Goal: Task Accomplishment & Management: Manage account settings

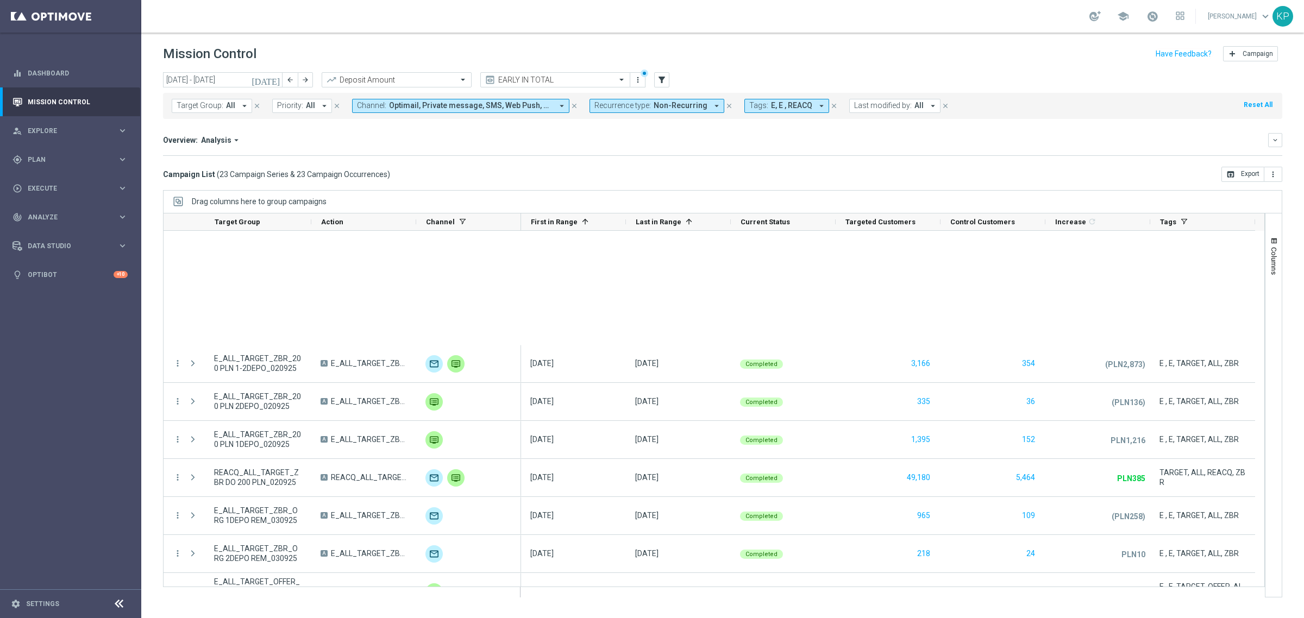
scroll to position [520, 0]
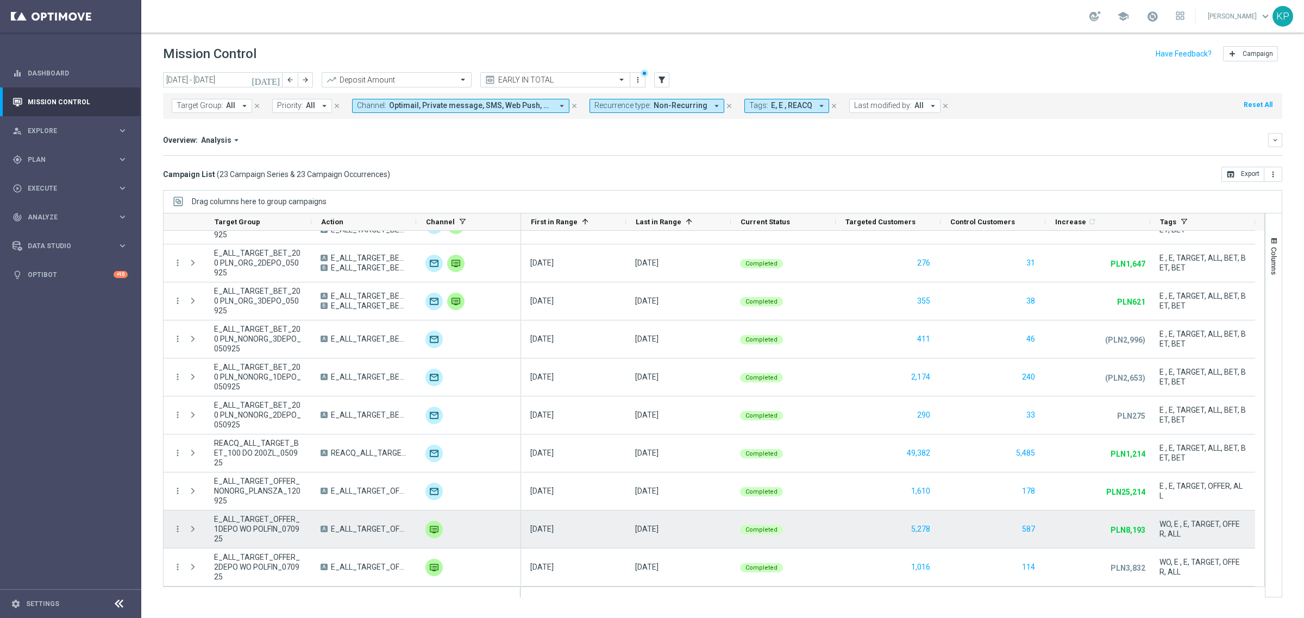
click at [260, 519] on span "E_ALL_TARGET_OFFER_1DEPO WO POLFIN_070925" at bounding box center [258, 529] width 88 height 29
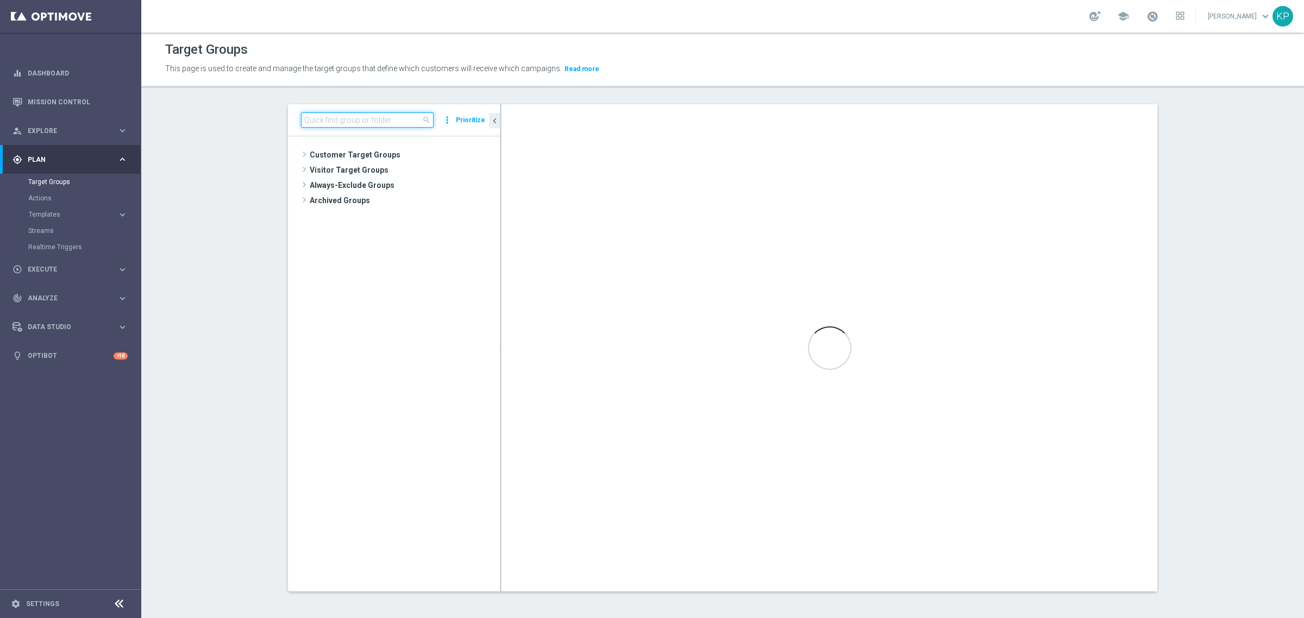
click at [351, 125] on input at bounding box center [367, 120] width 133 height 15
paste input "E_ALL_TARGET_OFFER_1-2DEPO WO POLKAT_150925"
type input "E_ALL_TARGET_OFFER_1-2DEPO WO POLKAT_150925"
click at [389, 115] on input at bounding box center [367, 120] width 133 height 15
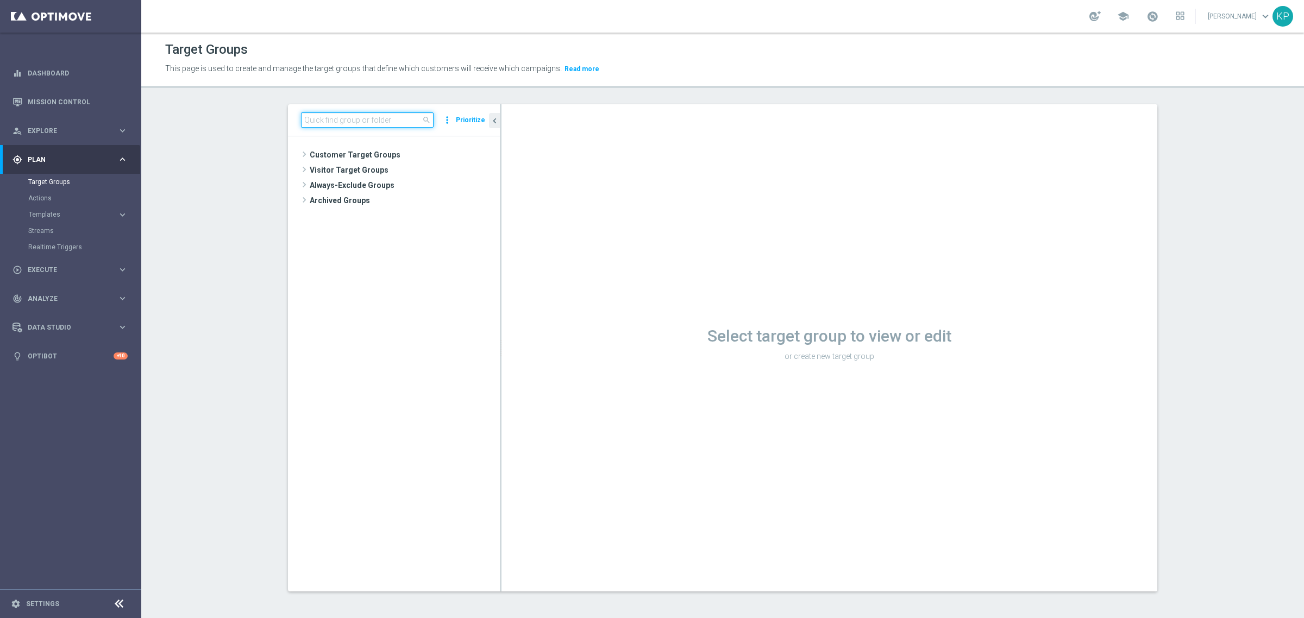
paste input "E_ALL_TARGET_OFFER_1-2DEPO WO POLKAT_150925"
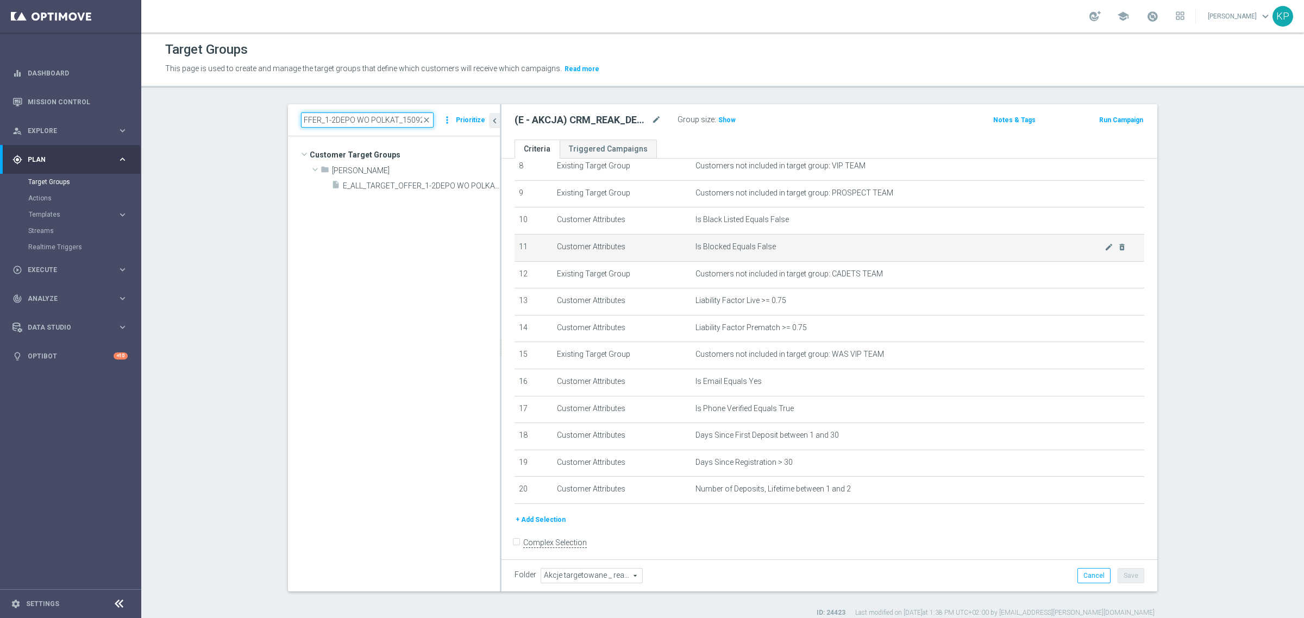
scroll to position [245, 0]
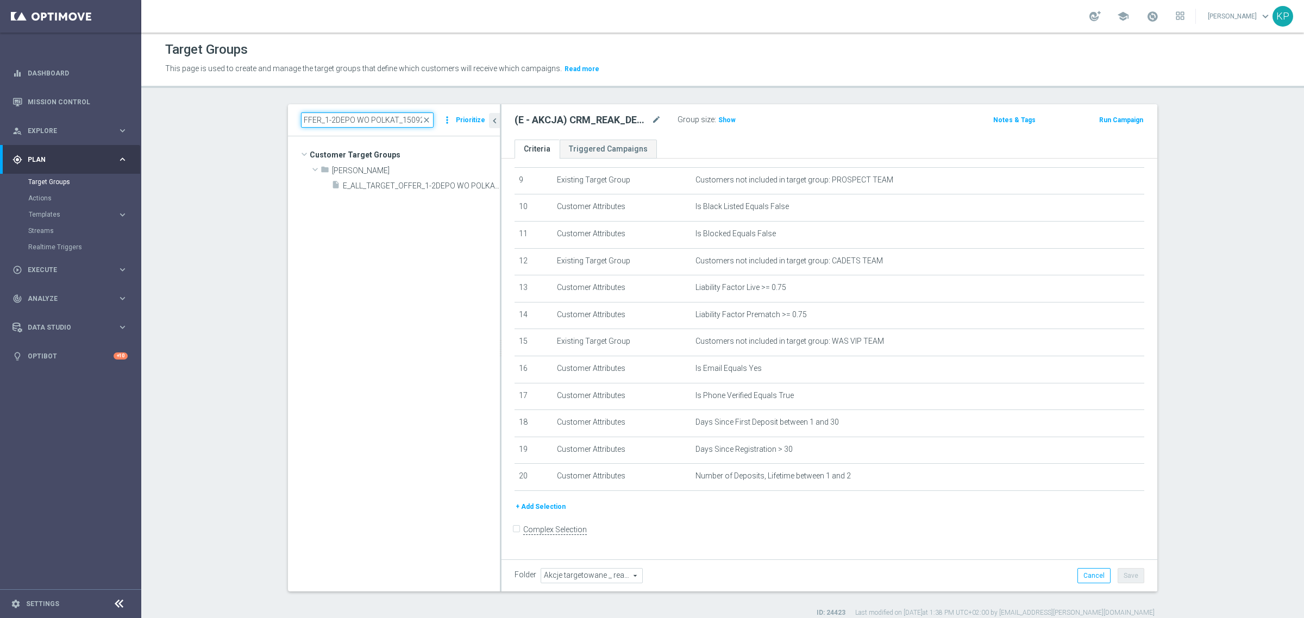
type input "E_ALL_TARGET_OFFER_1-2DEPO WO POLKAT_150925"
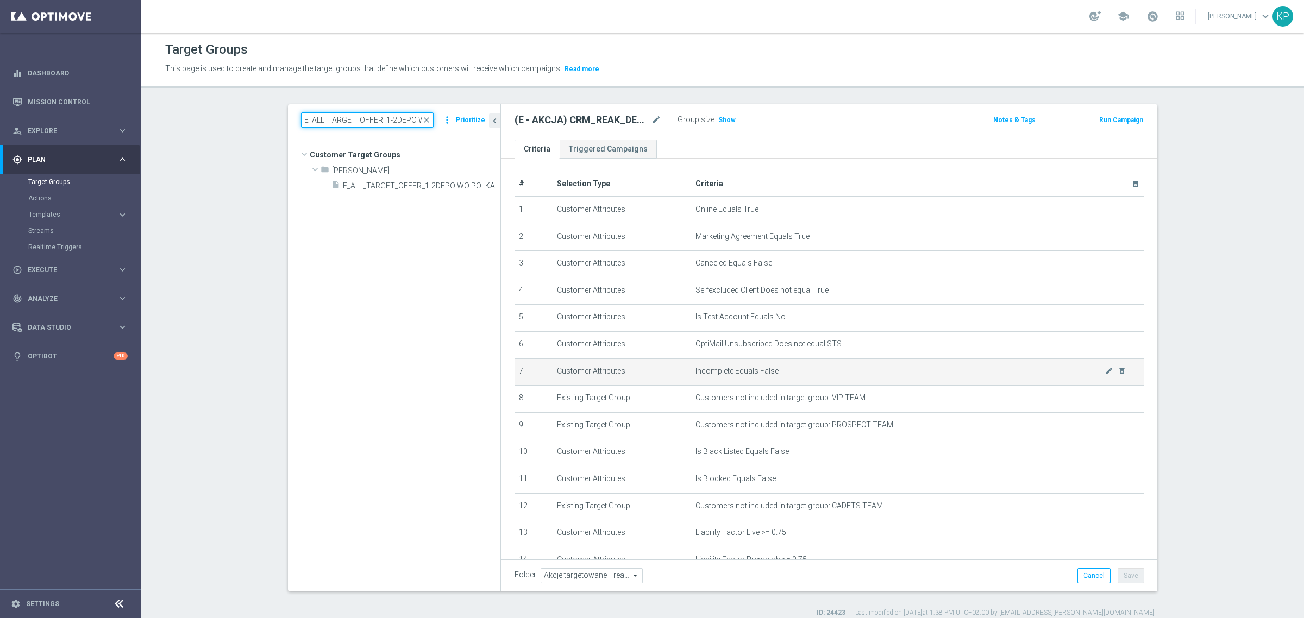
scroll to position [68, 0]
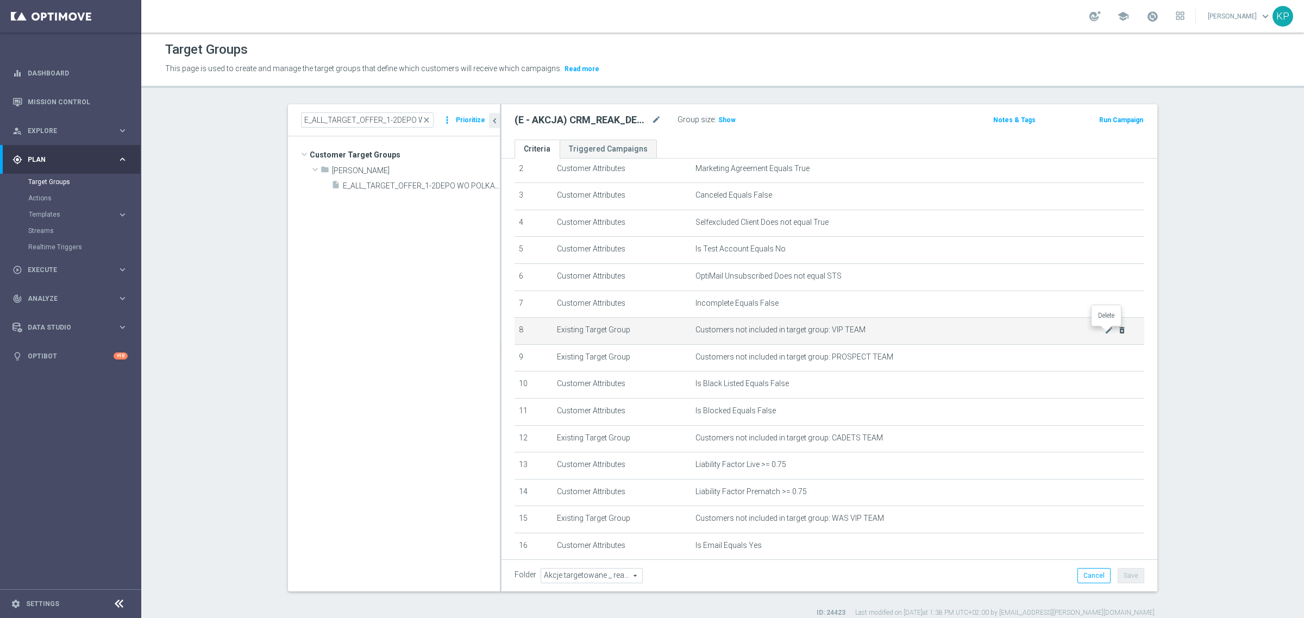
click at [1118, 330] on icon "delete_forever" at bounding box center [1122, 330] width 9 height 9
click at [1118, 333] on icon "delete_forever" at bounding box center [1122, 330] width 9 height 9
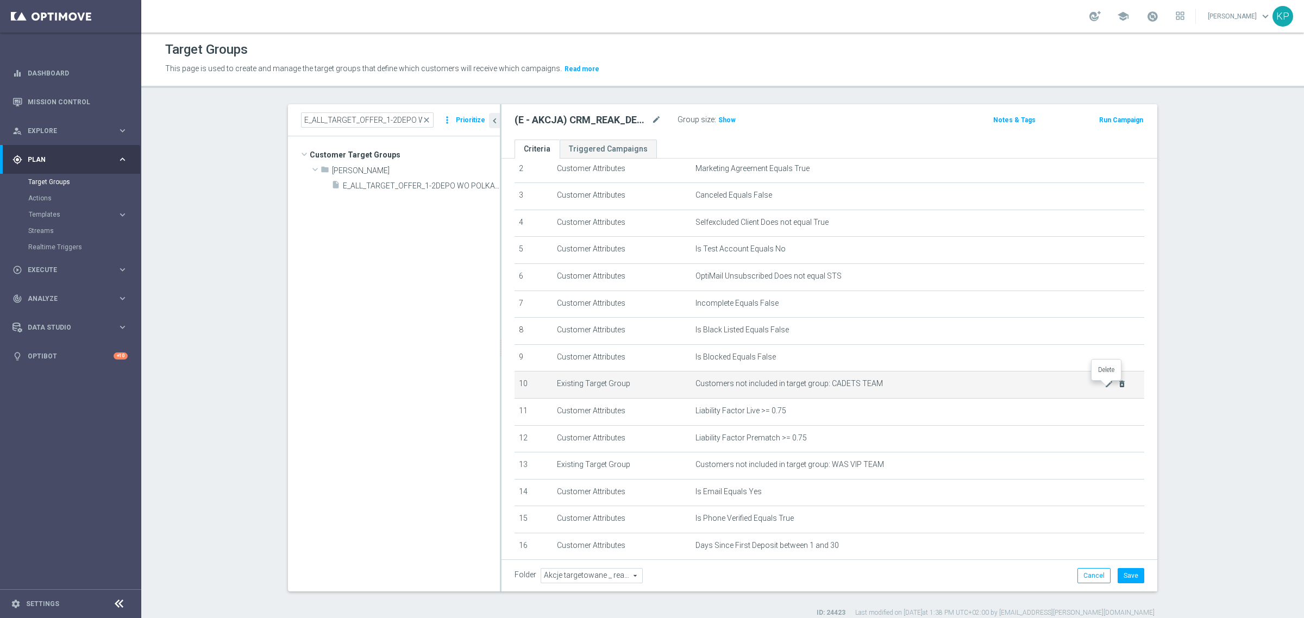
click at [1118, 386] on icon "delete_forever" at bounding box center [1122, 384] width 9 height 9
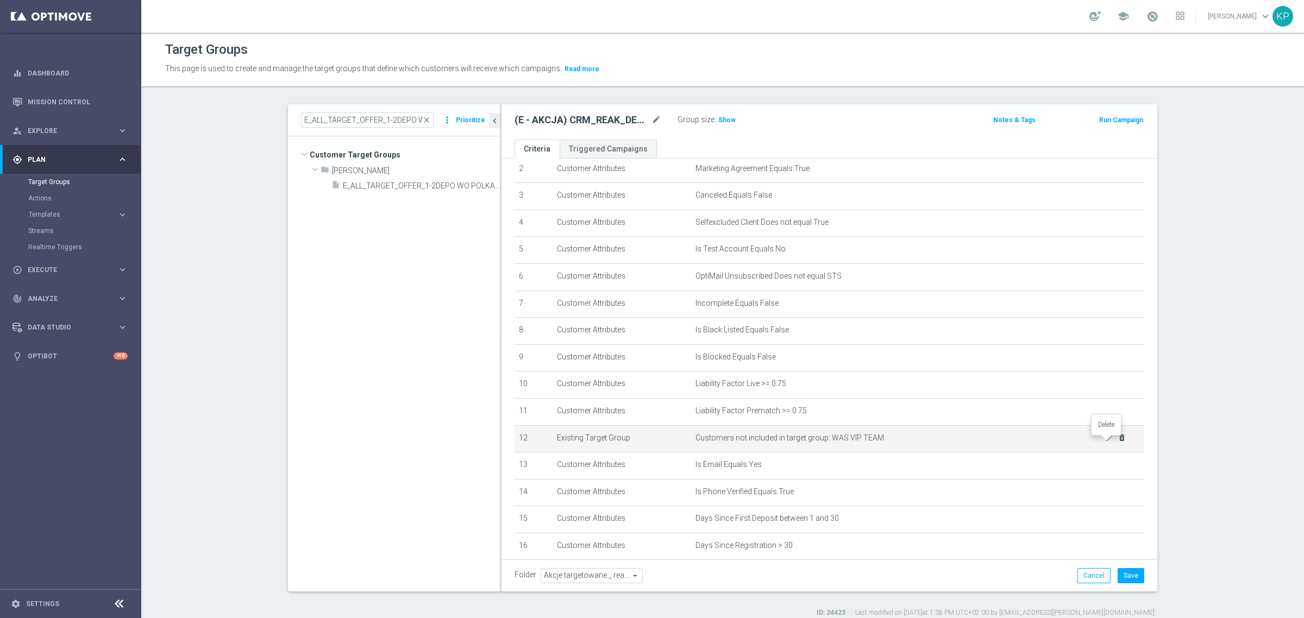
click at [1118, 442] on icon "delete_forever" at bounding box center [1122, 438] width 9 height 9
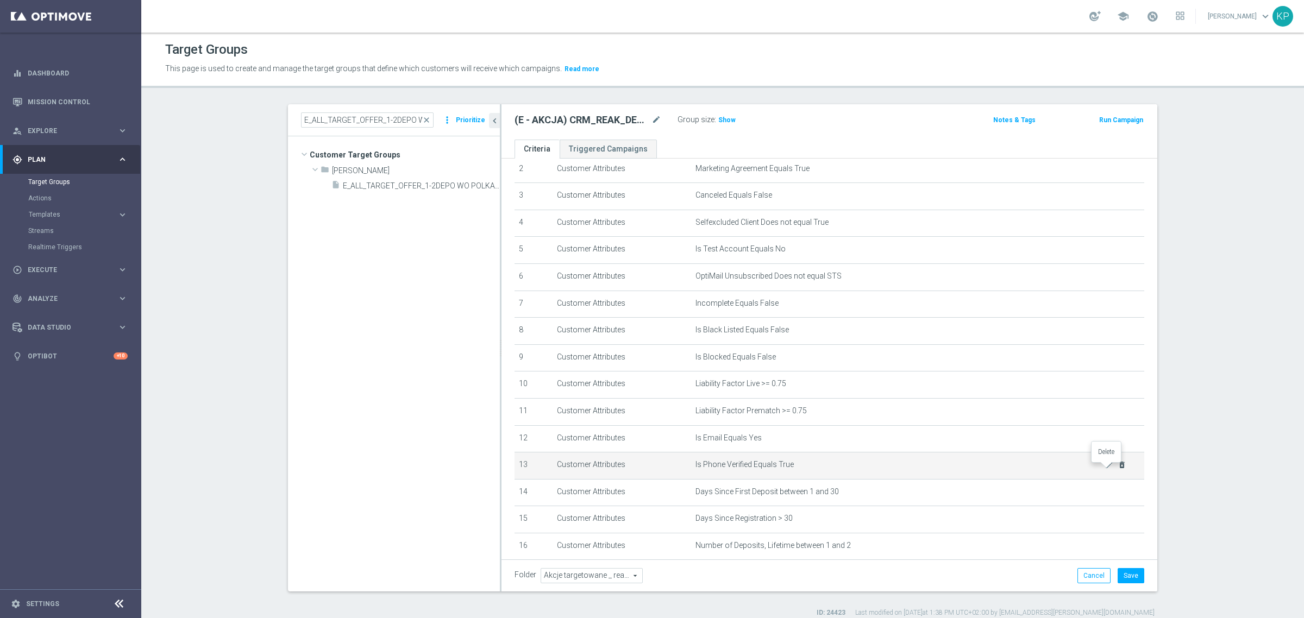
click at [1118, 467] on icon "delete_forever" at bounding box center [1122, 465] width 9 height 9
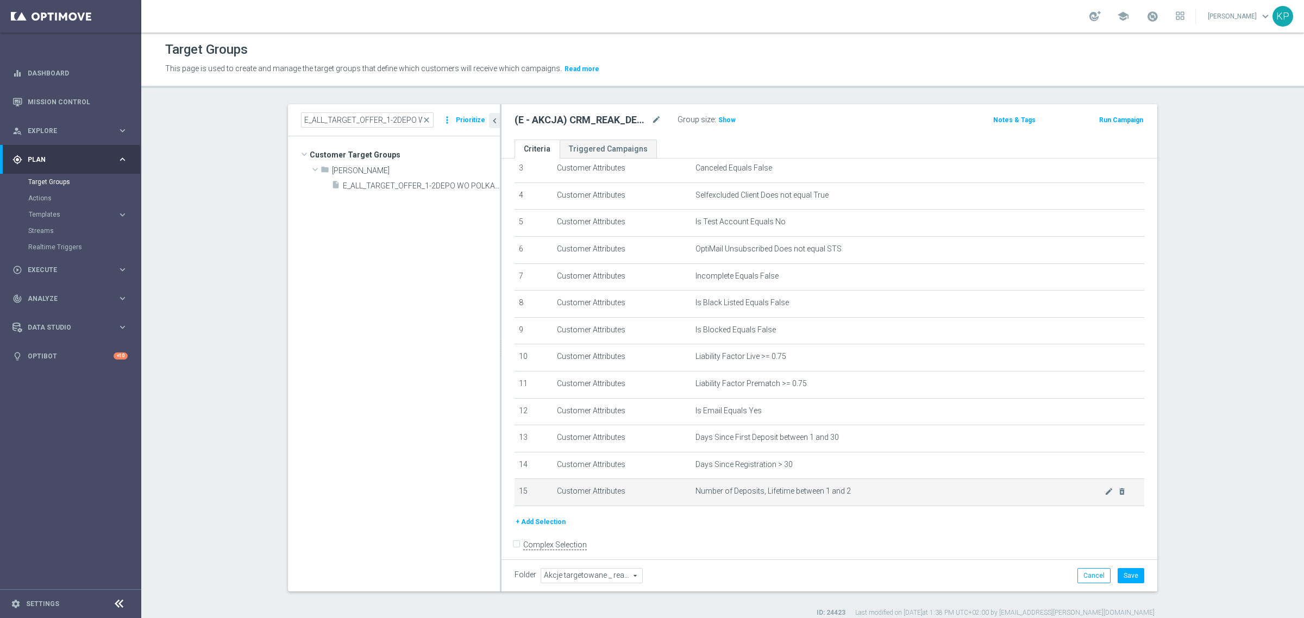
scroll to position [109, 0]
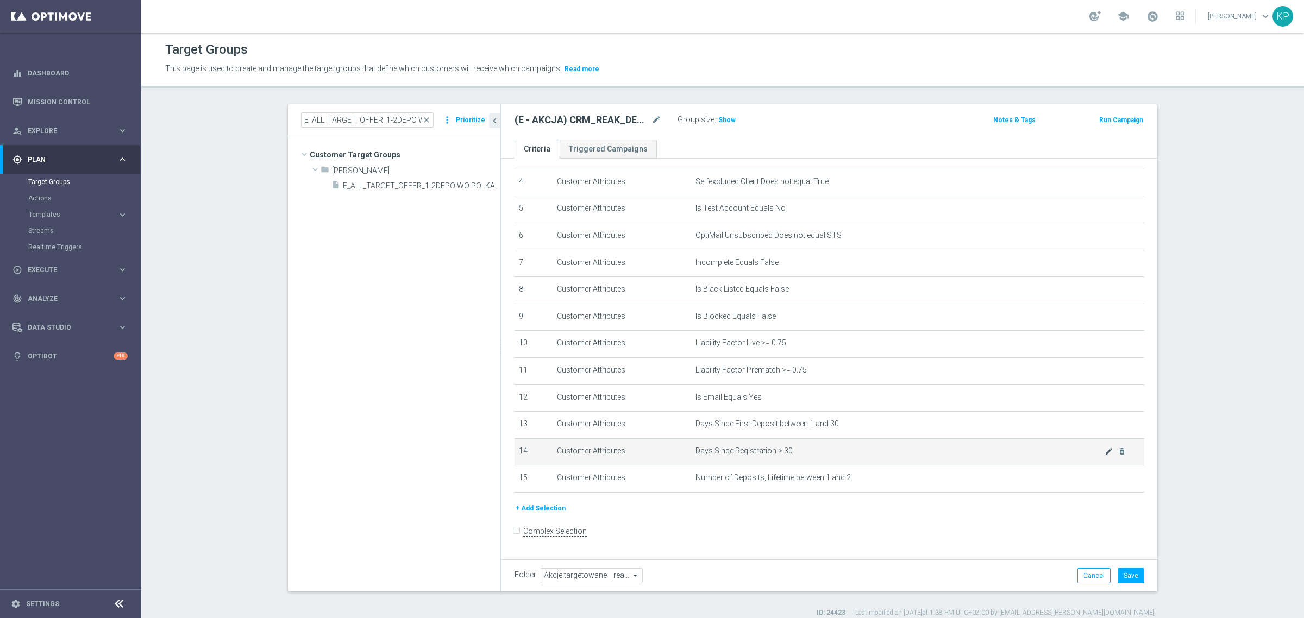
click at [1105, 456] on icon "mode_edit" at bounding box center [1109, 451] width 9 height 9
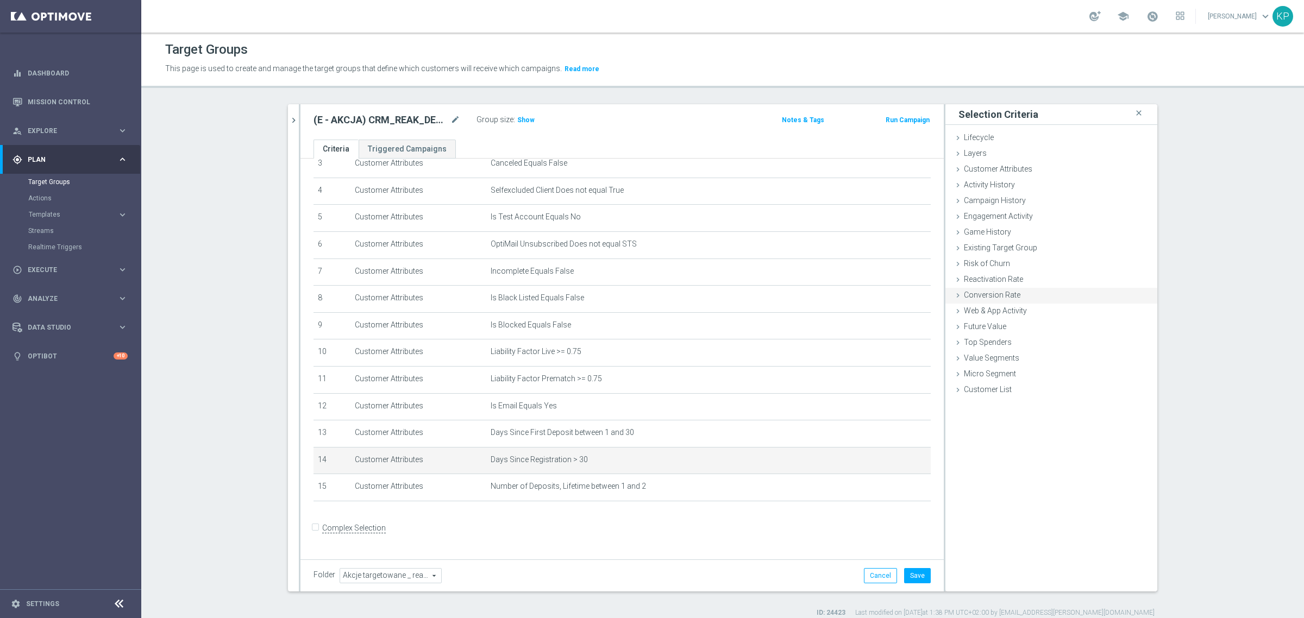
scroll to position [96, 0]
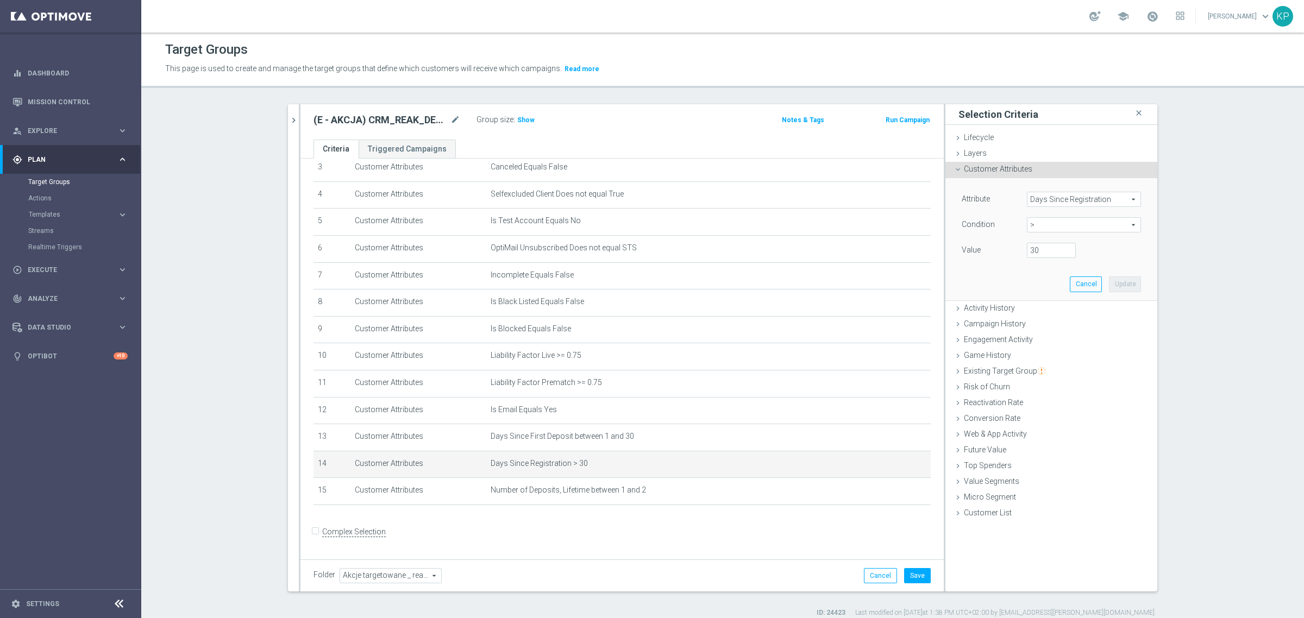
click at [1060, 224] on span ">" at bounding box center [1084, 225] width 113 height 14
click at [1053, 322] on span "between" at bounding box center [1084, 326] width 103 height 9
type input "between"
click at [1035, 252] on input "number" at bounding box center [1051, 250] width 49 height 15
type input "1"
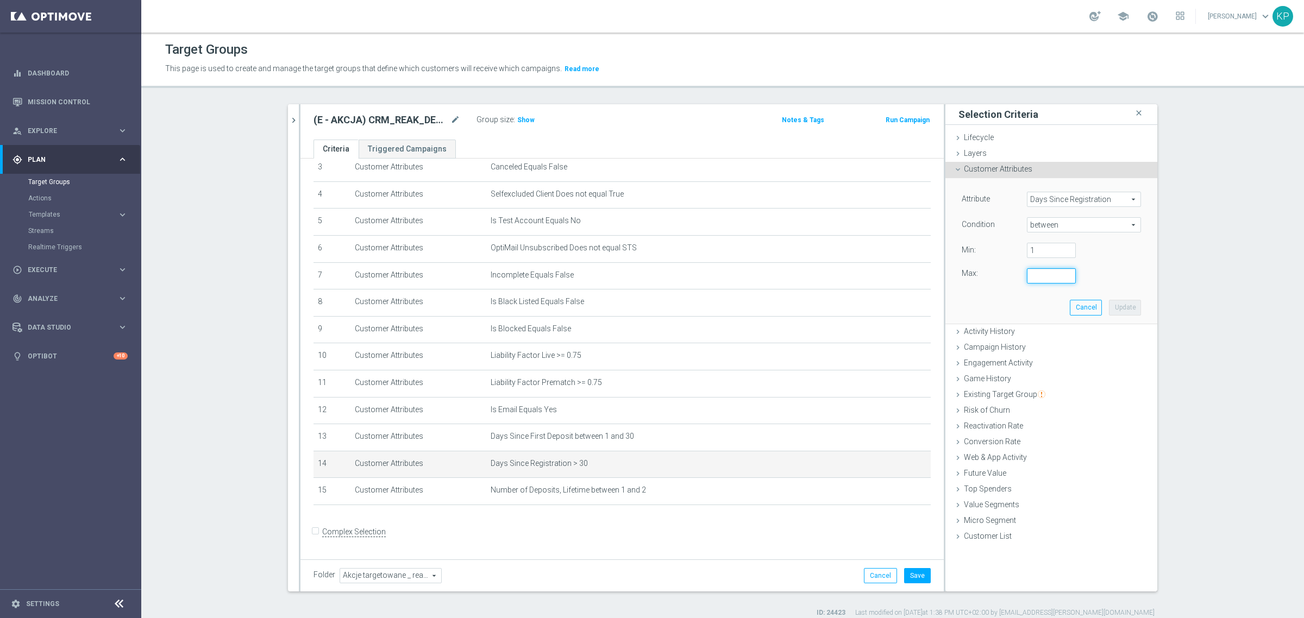
click at [1033, 280] on input "number" at bounding box center [1051, 275] width 49 height 15
type input "30"
drag, startPoint x: 1114, startPoint y: 305, endPoint x: 1040, endPoint y: 318, distance: 75.6
click at [1114, 305] on button "Update" at bounding box center [1125, 307] width 32 height 15
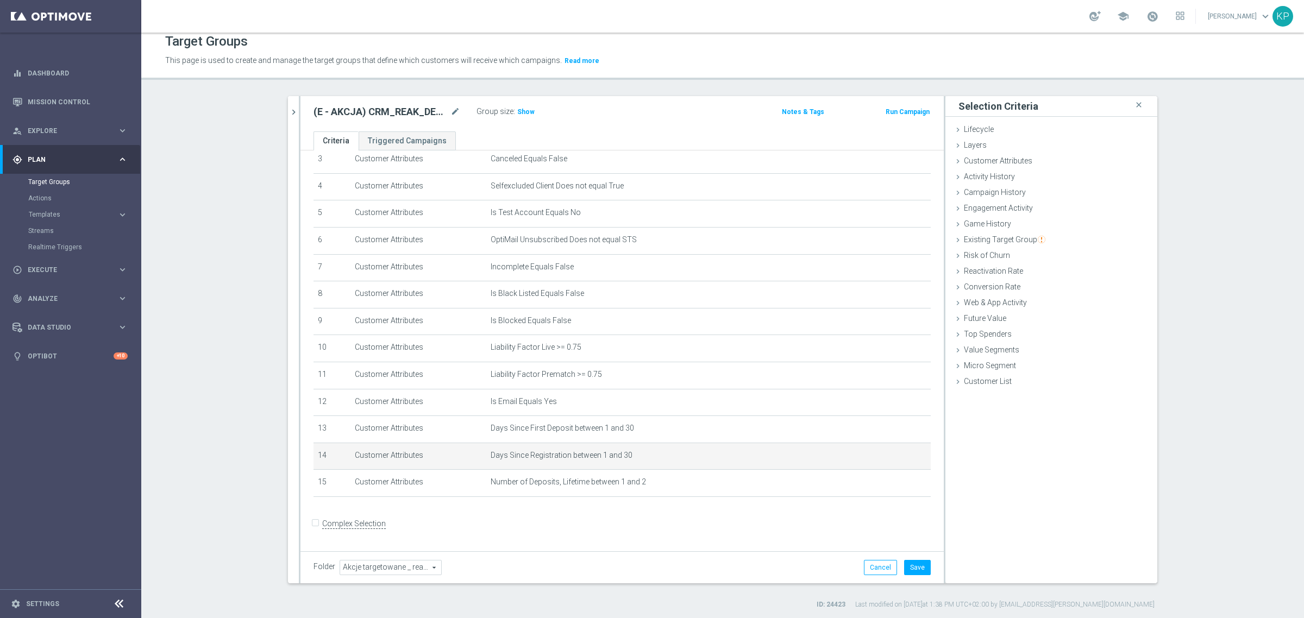
scroll to position [10, 0]
click at [996, 158] on span "Customer Attributes" at bounding box center [998, 159] width 68 height 9
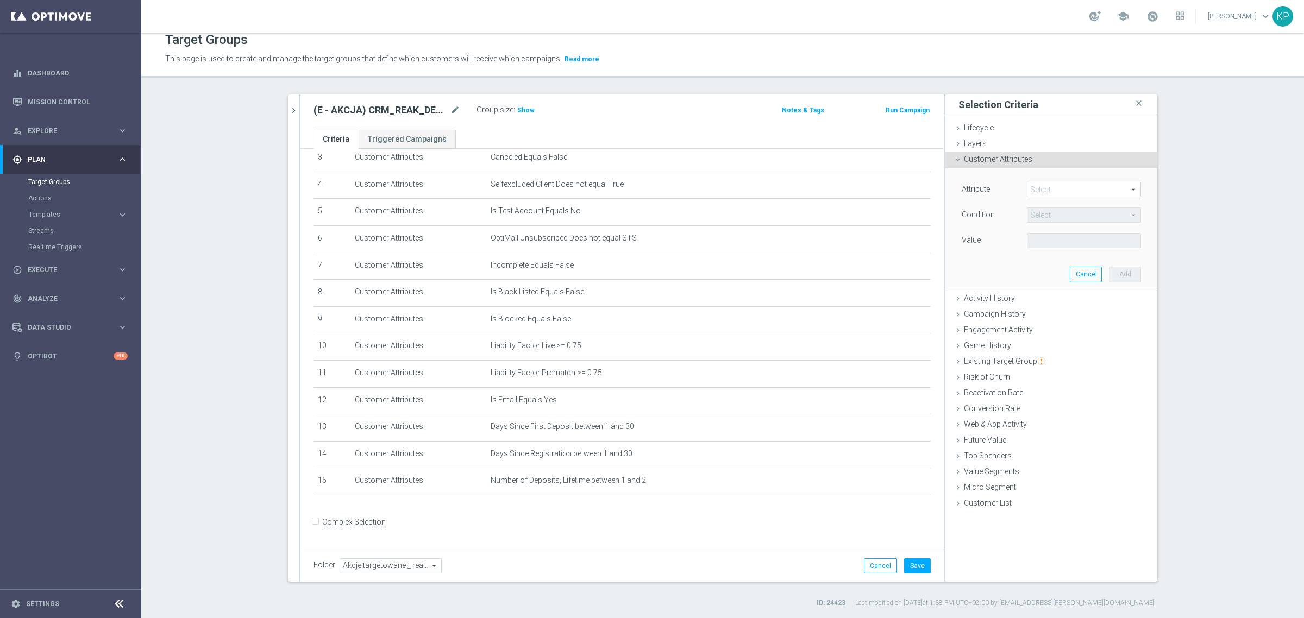
click at [1074, 186] on span at bounding box center [1084, 190] width 113 height 14
click at [0, 0] on input "search" at bounding box center [0, 0] width 0 height 0
type input "bonus agre"
click at [1045, 203] on span "Bonus Agreement" at bounding box center [1084, 206] width 103 height 9
type input "Bonus Agreement"
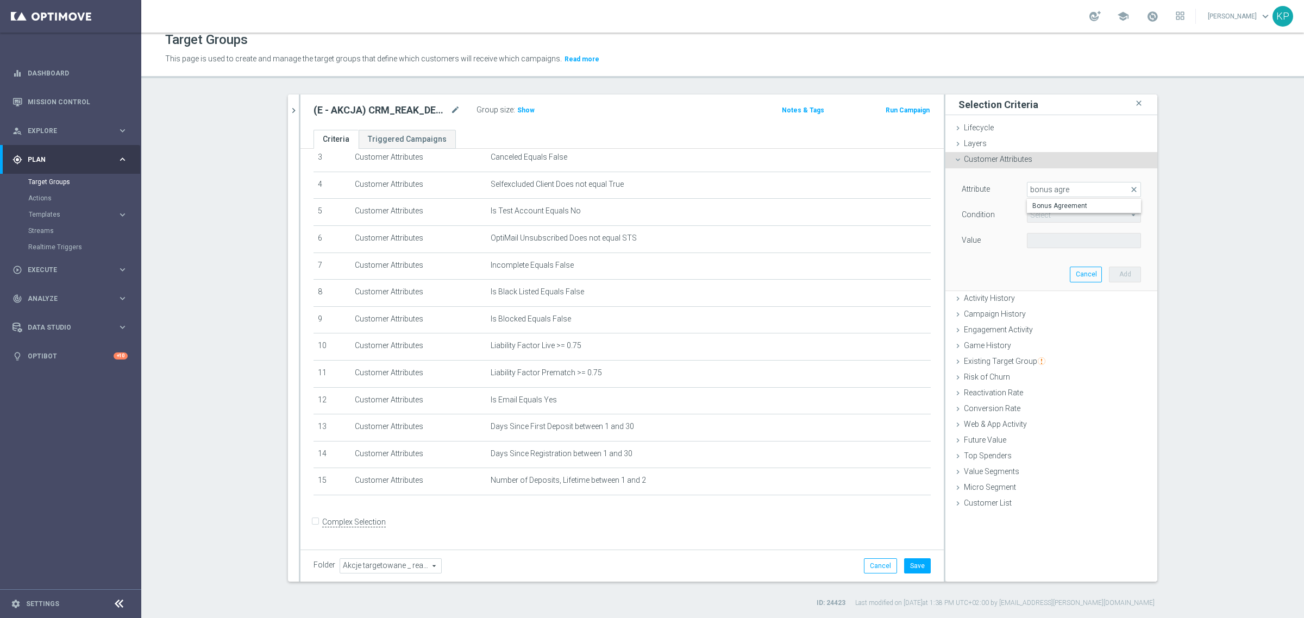
type input "Equals"
click at [1047, 234] on span at bounding box center [1084, 241] width 113 height 14
click at [1045, 268] on span "True" at bounding box center [1084, 271] width 103 height 9
type input "True"
click at [1112, 272] on button "Add" at bounding box center [1125, 274] width 32 height 15
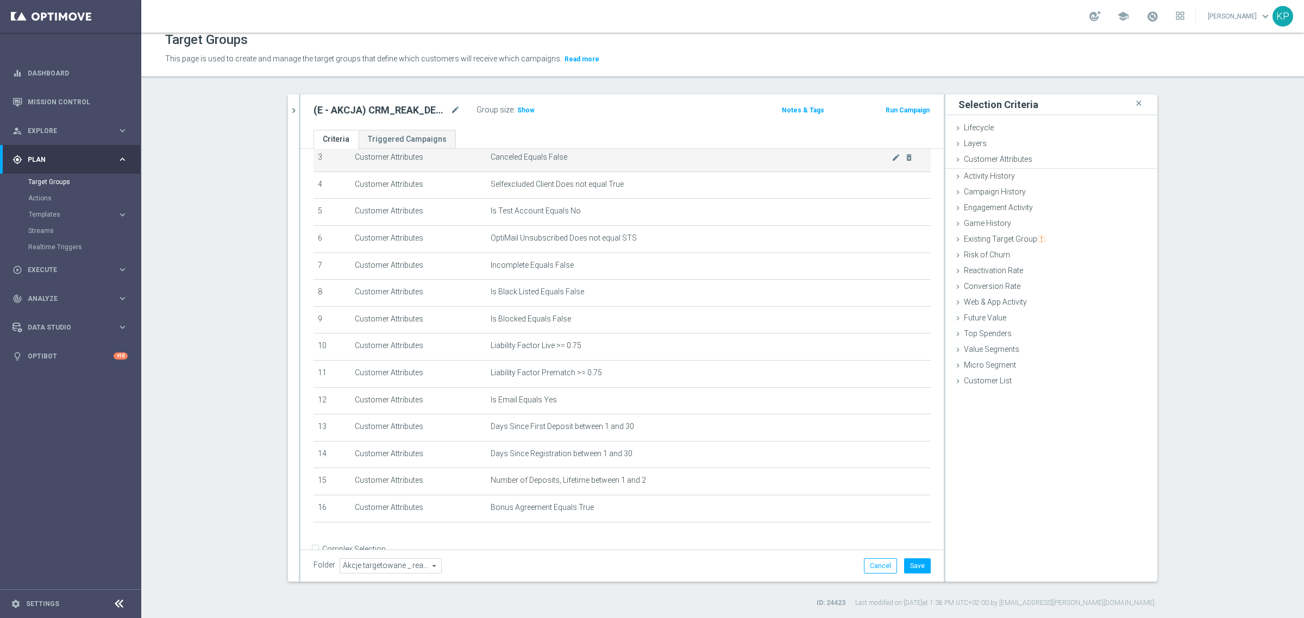
scroll to position [109, 0]
click at [525, 110] on span "Show" at bounding box center [525, 111] width 17 height 8
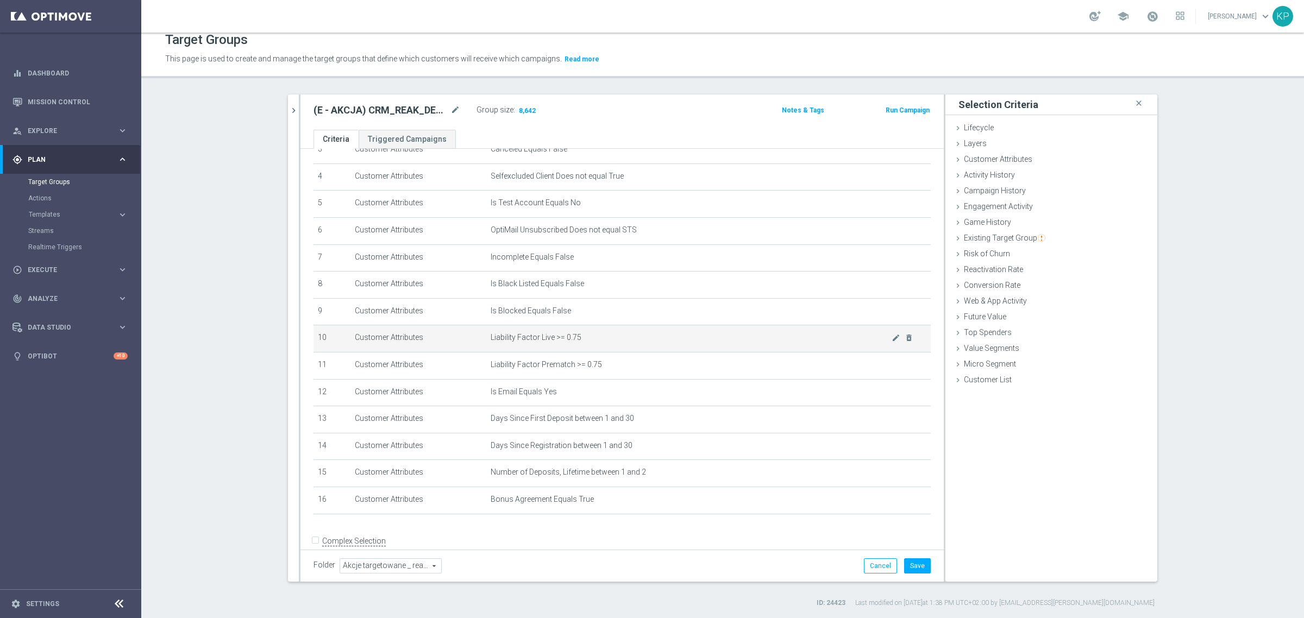
scroll to position [124, 0]
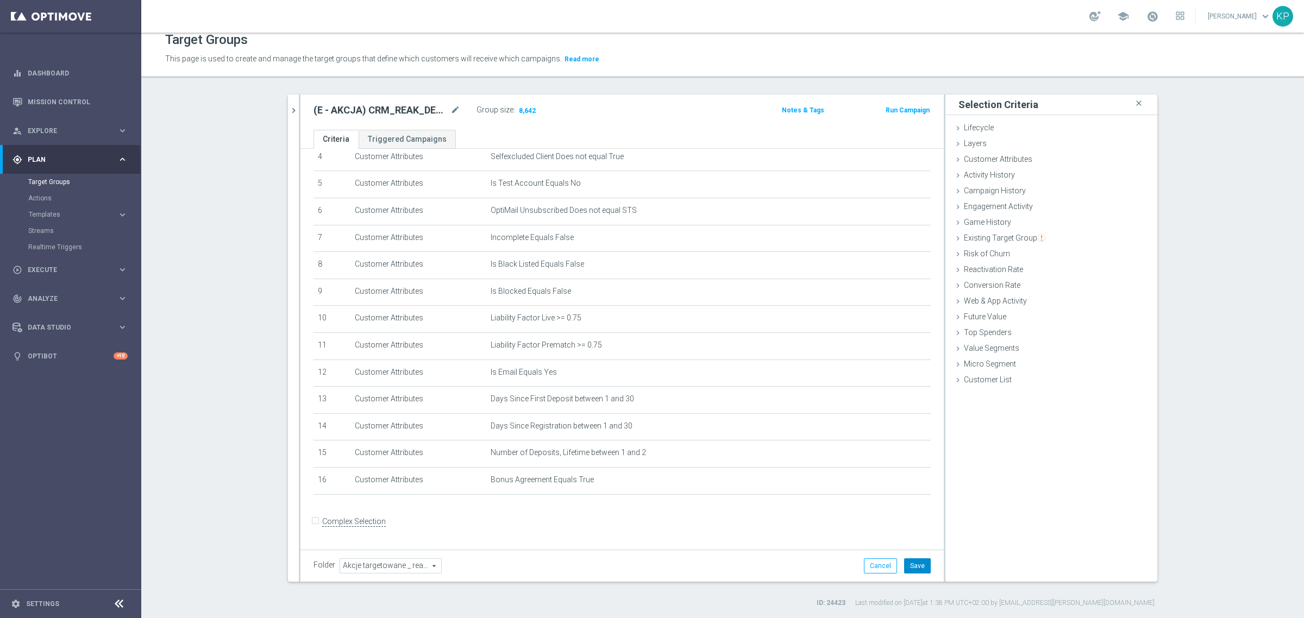
click at [908, 563] on button "Save" at bounding box center [917, 566] width 27 height 15
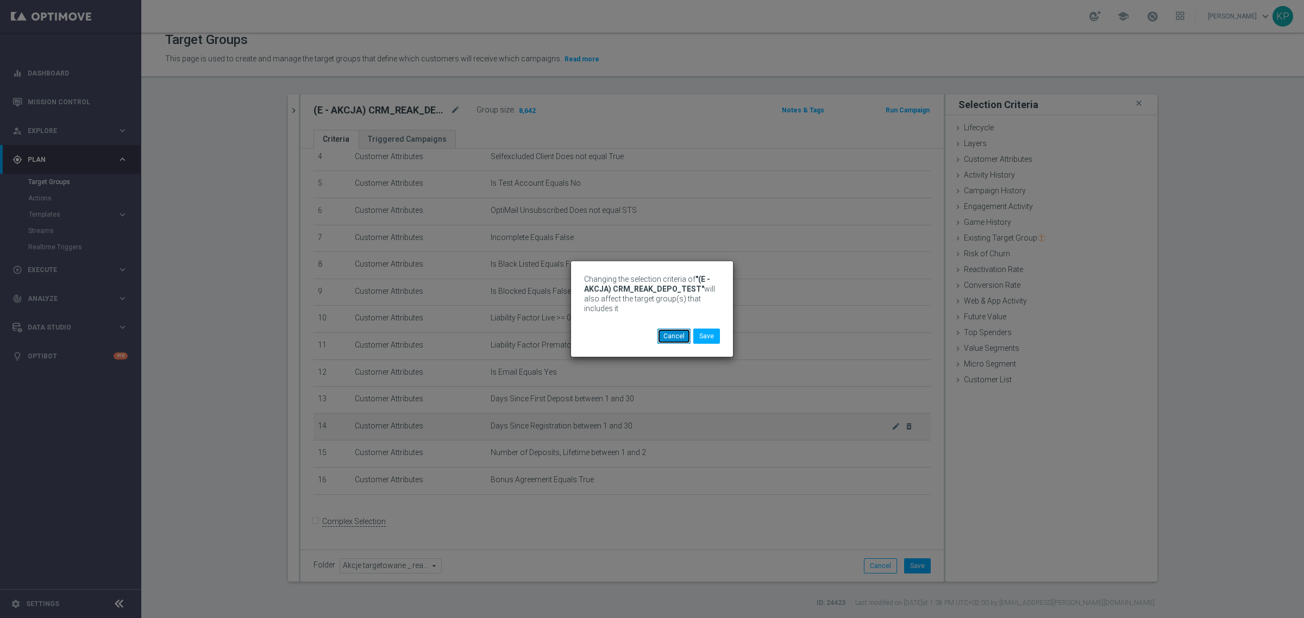
drag, startPoint x: 672, startPoint y: 339, endPoint x: 761, endPoint y: 429, distance: 127.6
click at [672, 339] on button "Cancel" at bounding box center [674, 336] width 33 height 15
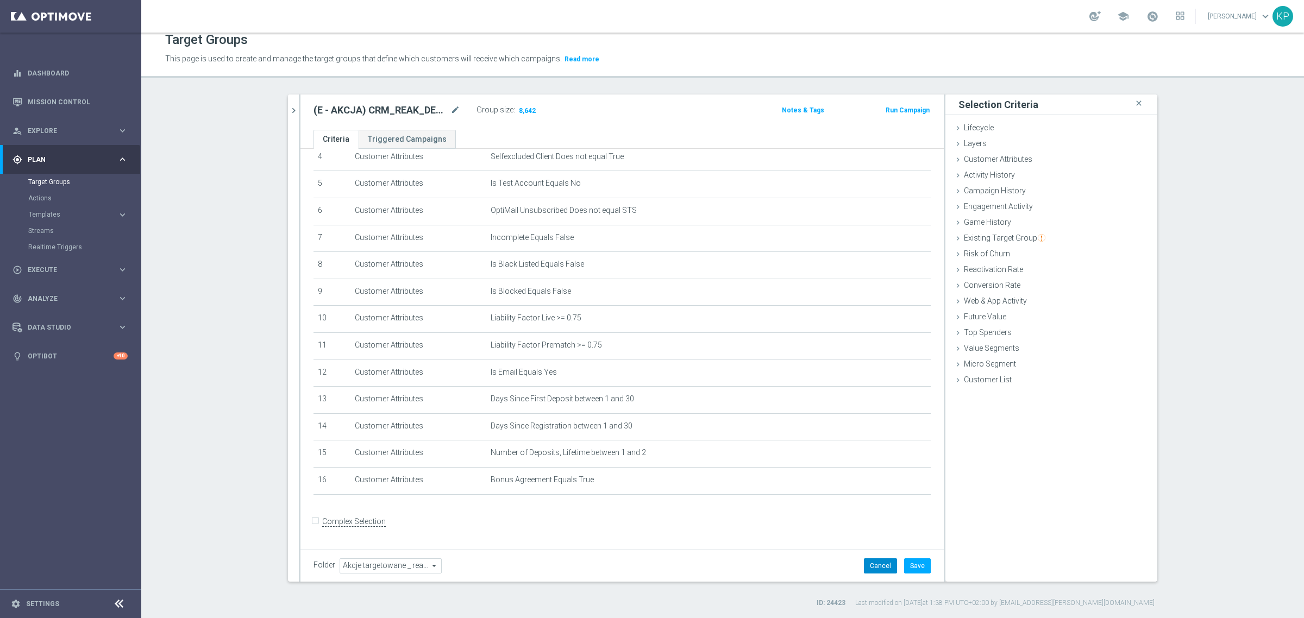
click at [879, 566] on button "Cancel" at bounding box center [880, 566] width 33 height 15
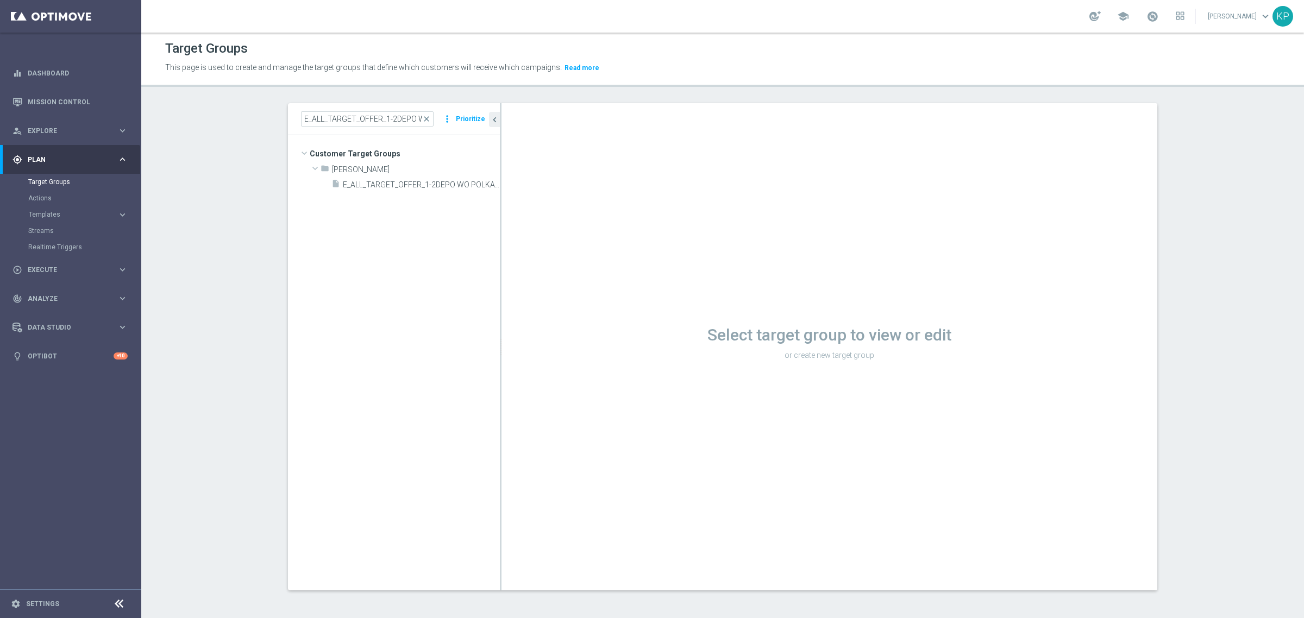
scroll to position [1, 0]
drag, startPoint x: 335, startPoint y: 99, endPoint x: 335, endPoint y: 121, distance: 21.2
click at [335, 104] on div "Target Groups This page is used to create and manage the target groups that def…" at bounding box center [722, 326] width 1163 height 586
click at [335, 121] on input "E_ALL_TARGET_OFFER_1-2DEPO WO POLKAT_150925" at bounding box center [367, 118] width 133 height 15
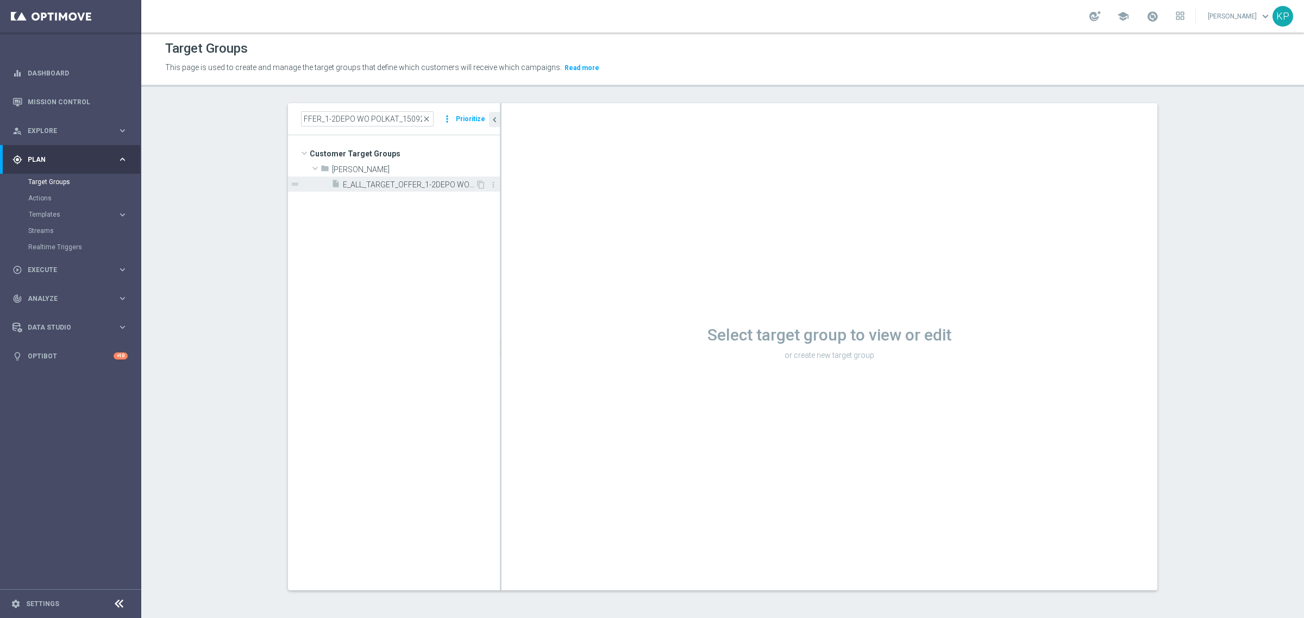
click at [390, 186] on span "E_ALL_TARGET_OFFER_1-2DEPO WO POLKAT_150925" at bounding box center [409, 184] width 133 height 9
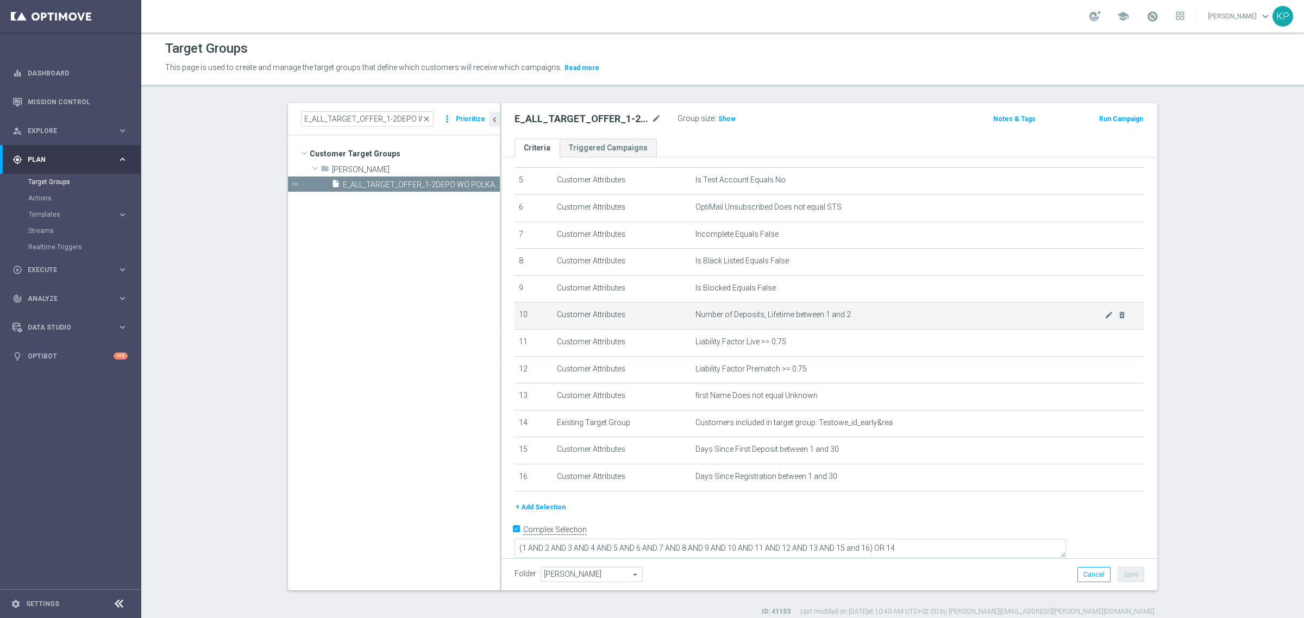
scroll to position [138, 0]
click at [354, 115] on input "E_ALL_TARGET_OFFER_1-2DEPO WO POLKAT_150925" at bounding box center [367, 118] width 133 height 15
click at [382, 190] on div "insert_drive_file E_ALL_TARGET_OFFER_1-2DEPO WO POLKAT_150925" at bounding box center [404, 184] width 144 height 15
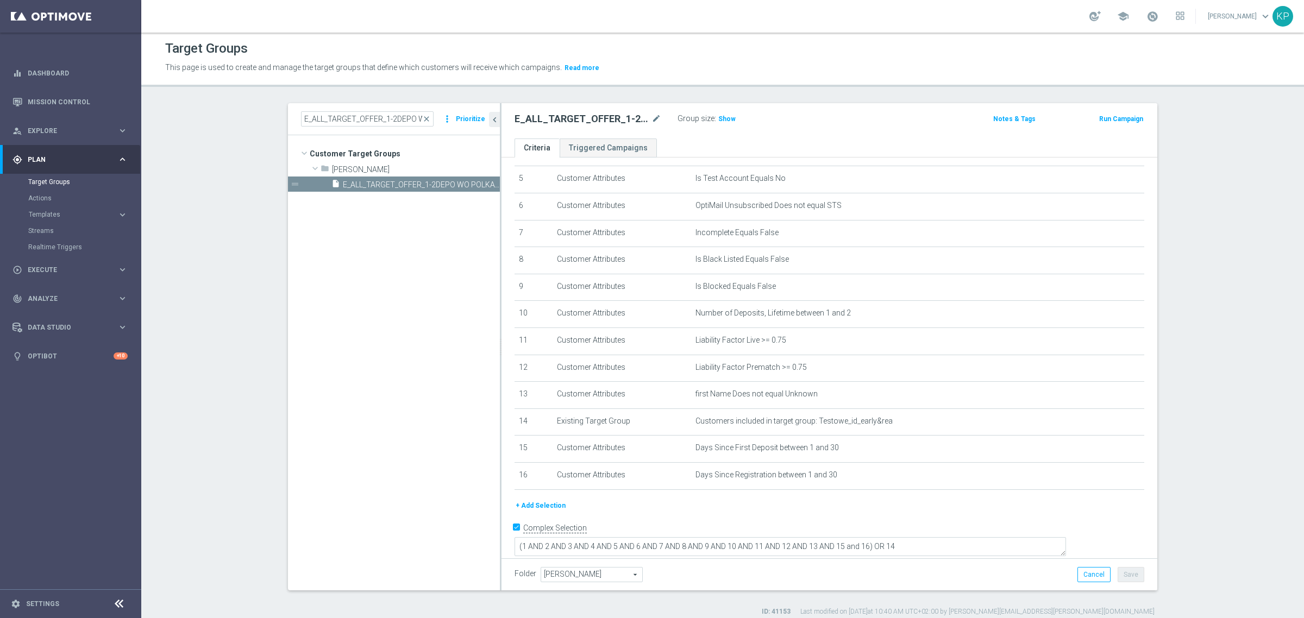
click at [721, 111] on div "Group size : Show" at bounding box center [732, 117] width 109 height 13
click at [718, 118] on span "Show" at bounding box center [726, 119] width 17 height 8
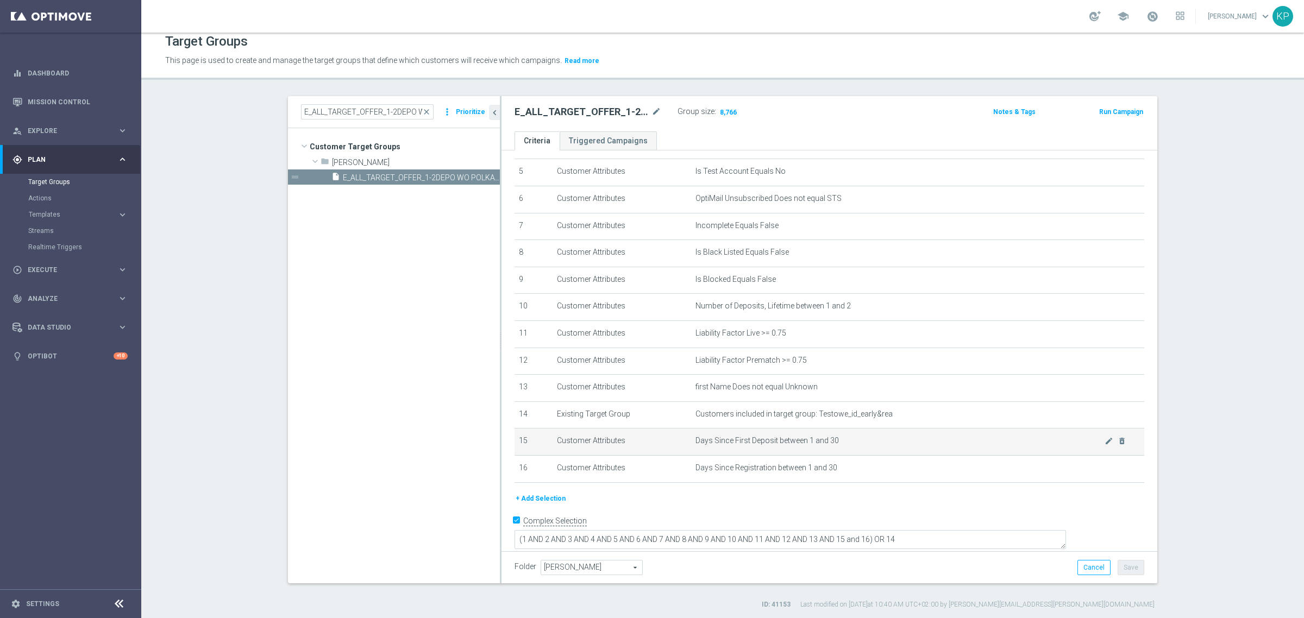
scroll to position [10, 0]
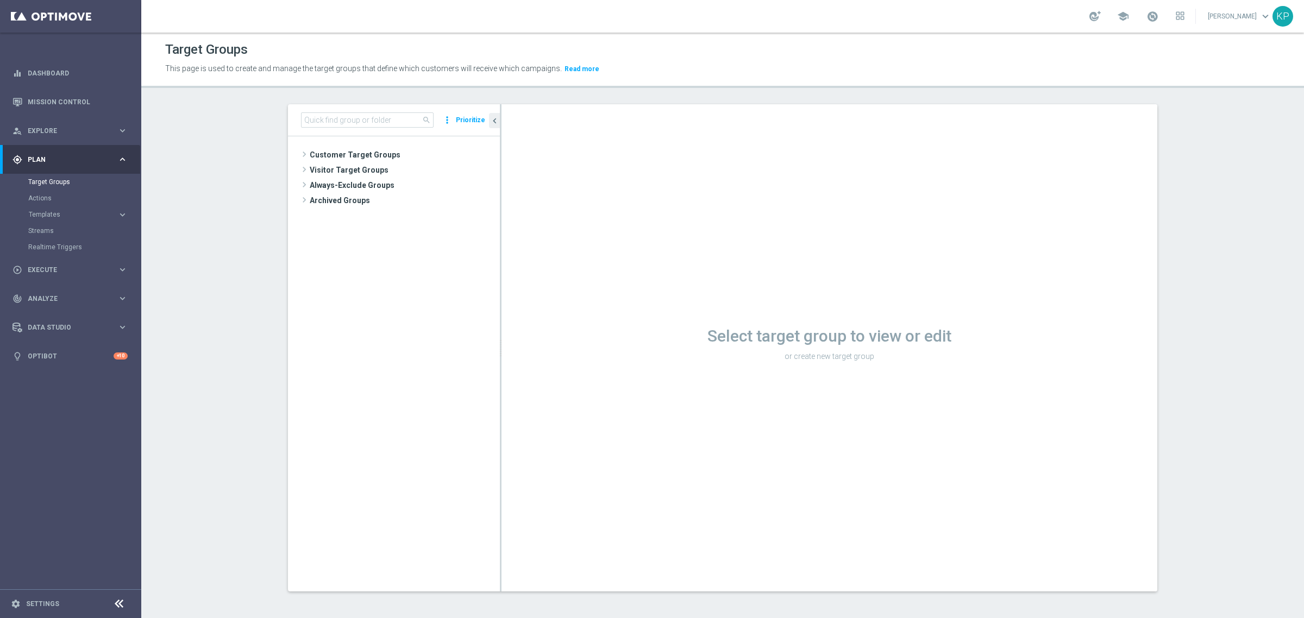
click at [343, 128] on div "search more_vert Prioritize" at bounding box center [394, 120] width 212 height 32
click at [343, 127] on input at bounding box center [367, 120] width 133 height 15
click at [343, 117] on input at bounding box center [367, 120] width 133 height 15
click at [332, 120] on input at bounding box center [367, 120] width 133 height 15
click at [357, 121] on input at bounding box center [367, 120] width 133 height 15
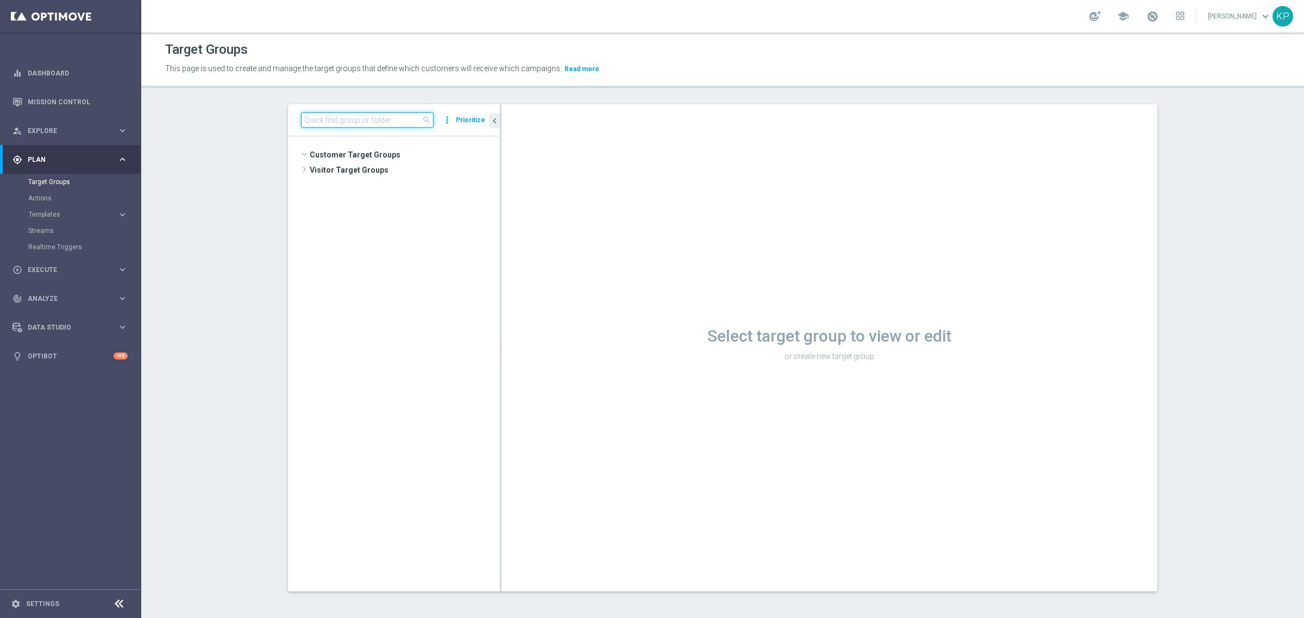
click at [357, 121] on input at bounding box center [367, 120] width 133 height 15
paste input "E_ALL_TARGET_OFFER_1-2DEPO WO POLKAT_150925"
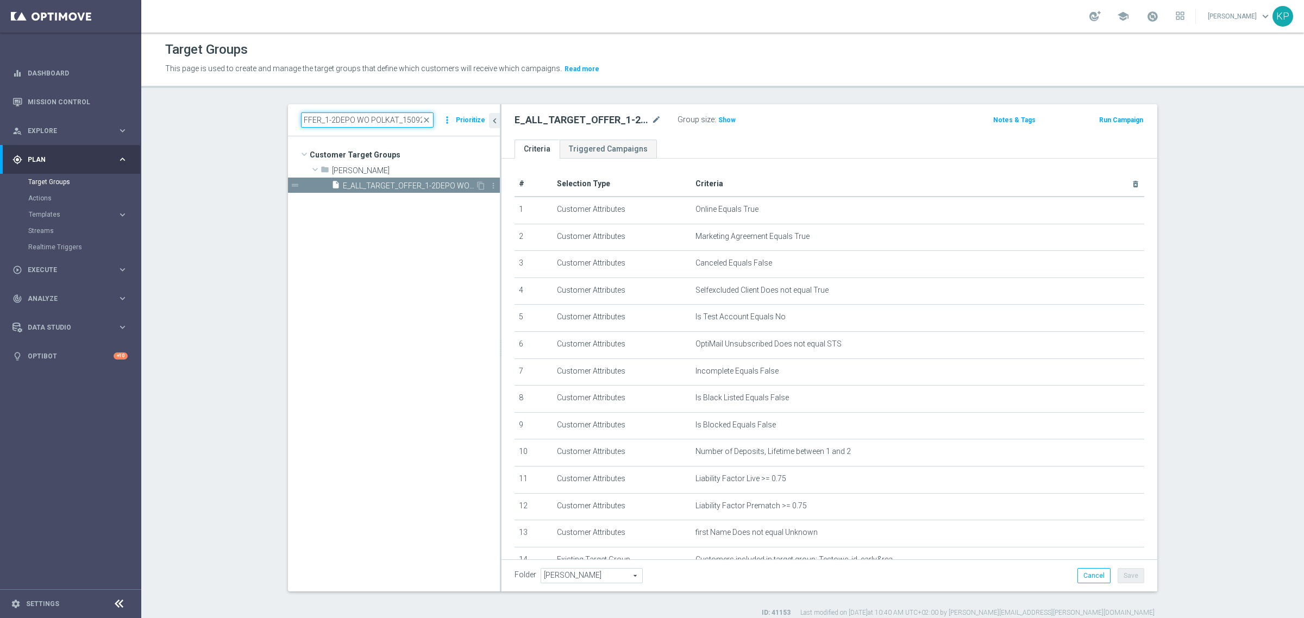
type input "E_ALL_TARGET_OFFER_1-2DEPO WO POLKAT_150925"
click at [418, 185] on span "E_ALL_TARGET_OFFER_1-2DEPO WO POLKAT_150925" at bounding box center [409, 186] width 133 height 9
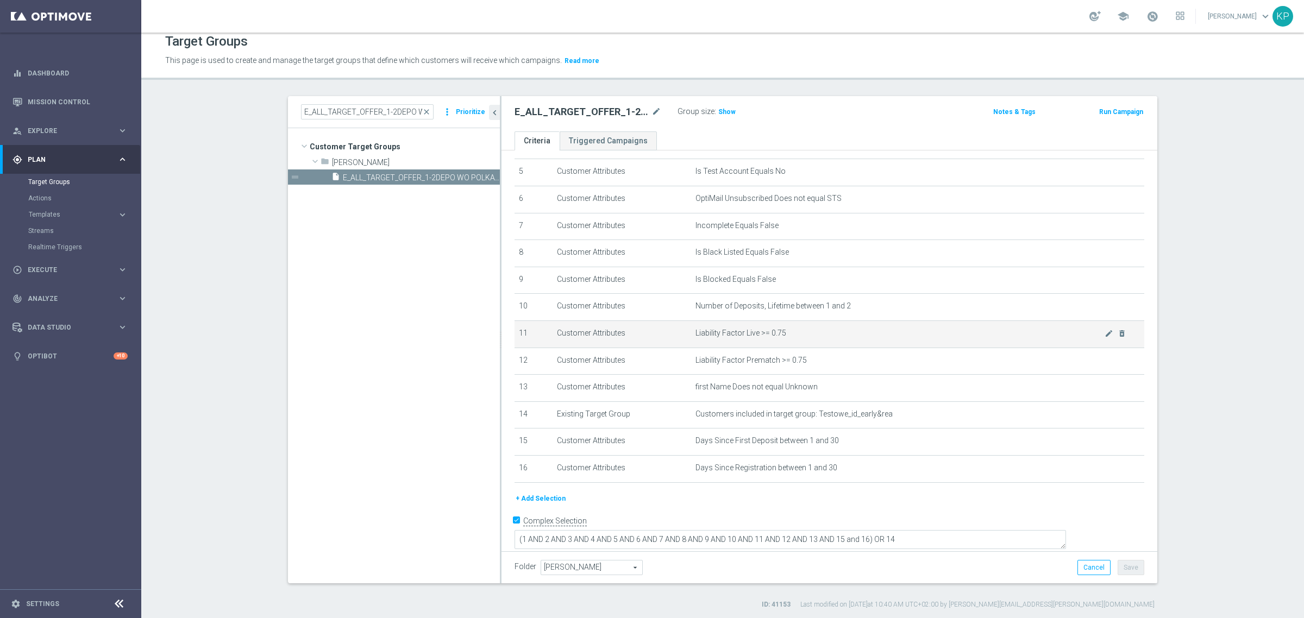
scroll to position [10, 0]
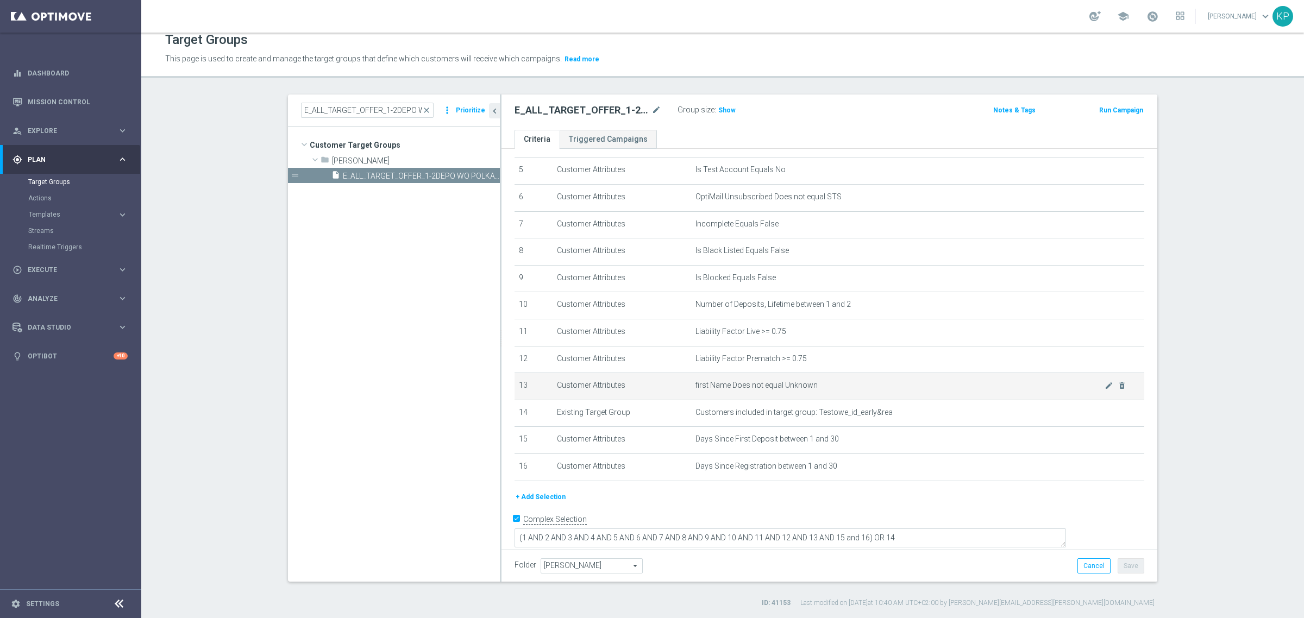
click at [855, 390] on span "first Name Does not equal Unknown" at bounding box center [900, 385] width 409 height 9
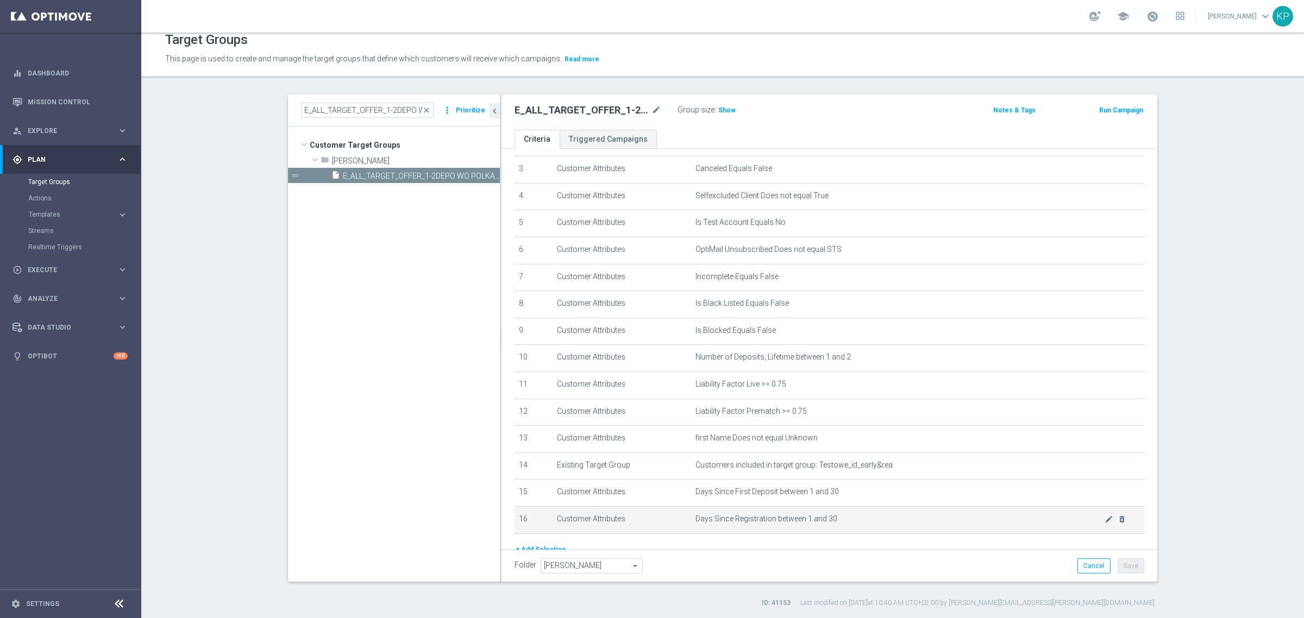
scroll to position [138, 0]
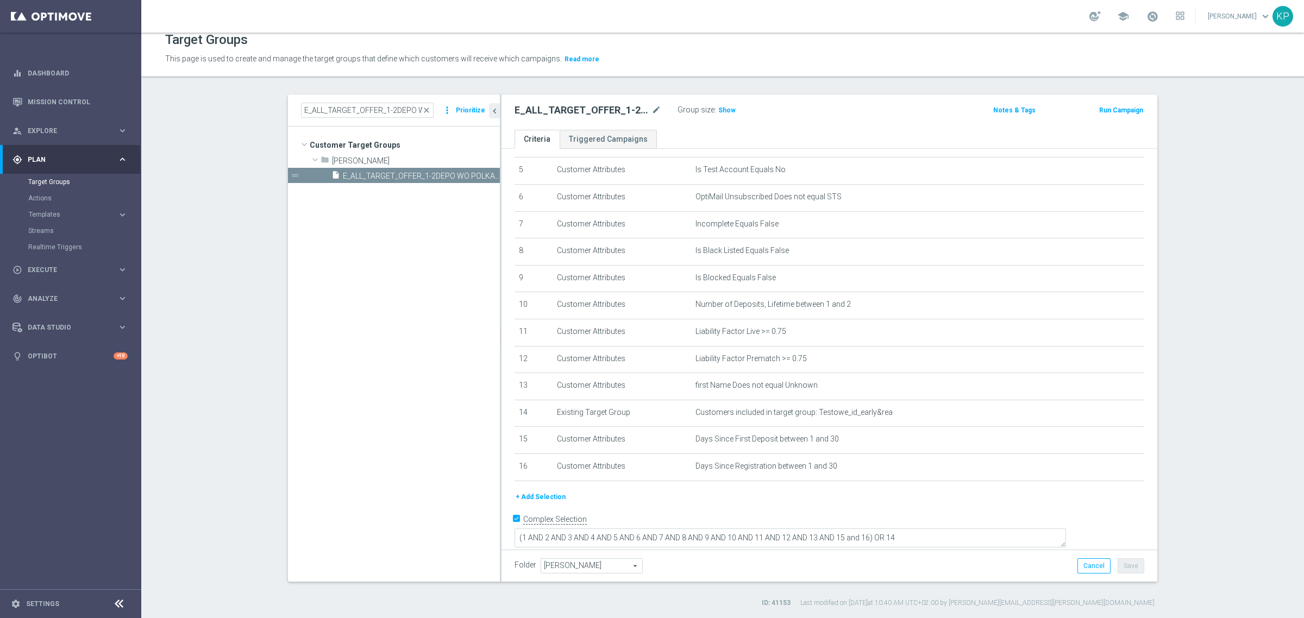
click at [548, 501] on button "+ Add Selection" at bounding box center [541, 497] width 52 height 12
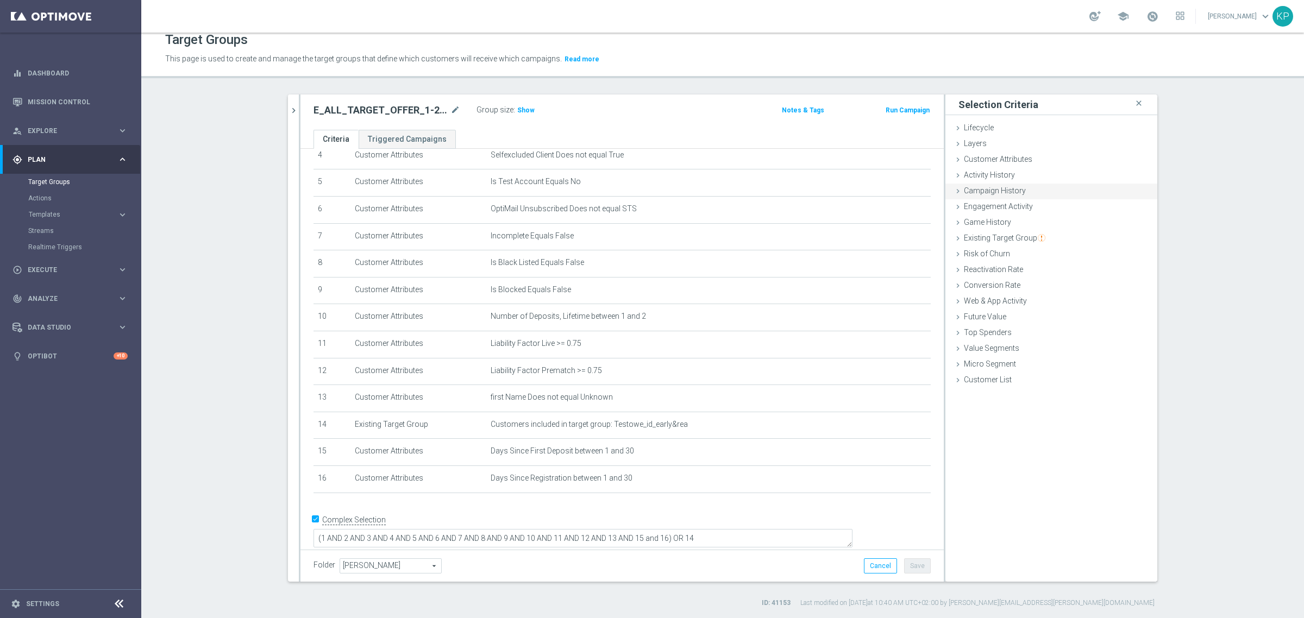
click at [1018, 159] on span "Customer Attributes" at bounding box center [998, 159] width 68 height 9
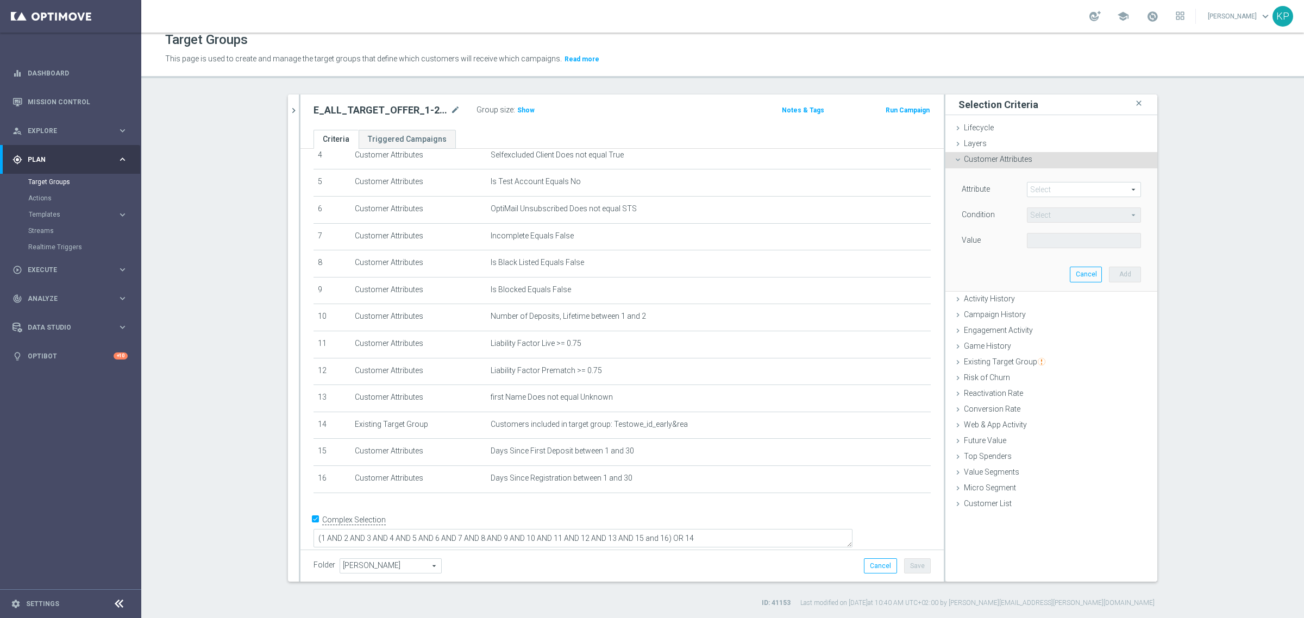
click at [1059, 196] on span at bounding box center [1084, 190] width 113 height 14
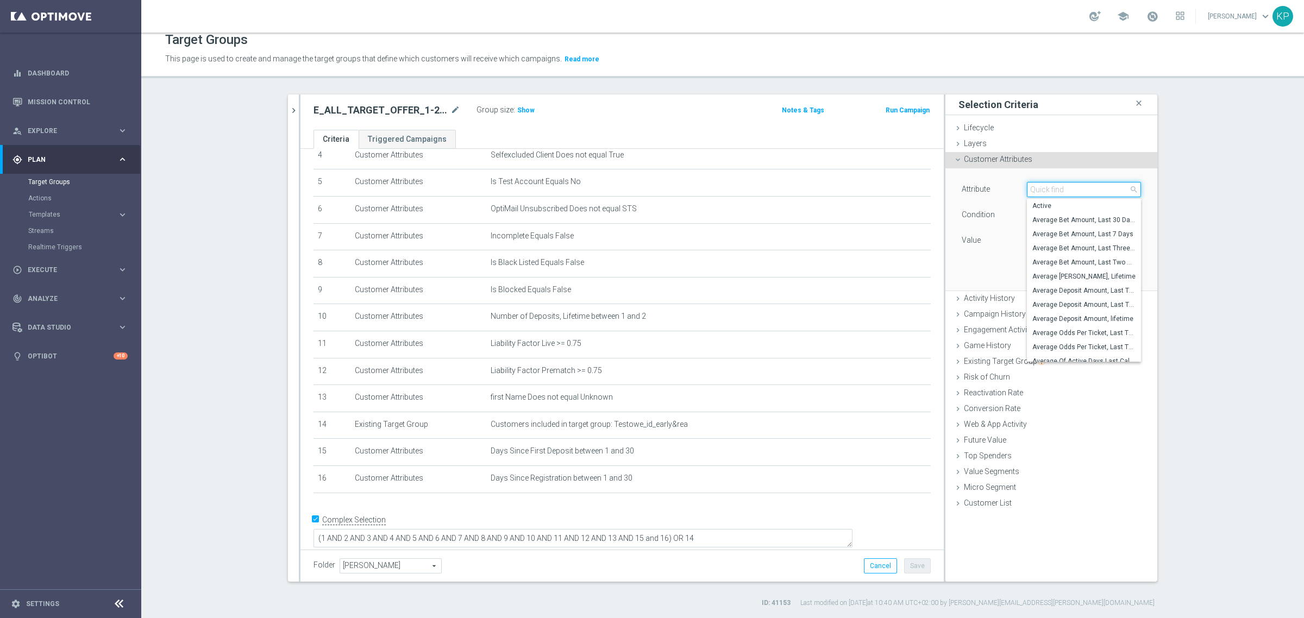
click at [1059, 196] on input "search" at bounding box center [1084, 189] width 114 height 15
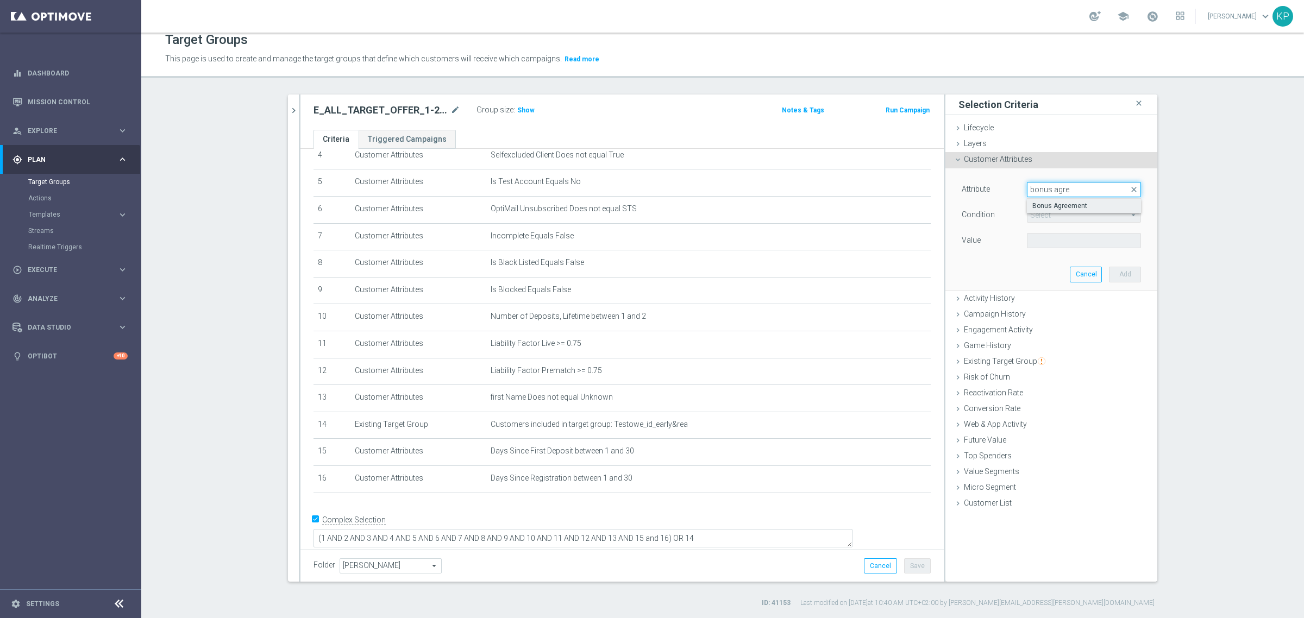
type input "bonus agre"
click at [1057, 202] on span "Bonus Agreement" at bounding box center [1084, 206] width 103 height 9
type input "Bonus Agreement"
type input "Equals"
click at [1053, 241] on span at bounding box center [1084, 241] width 113 height 14
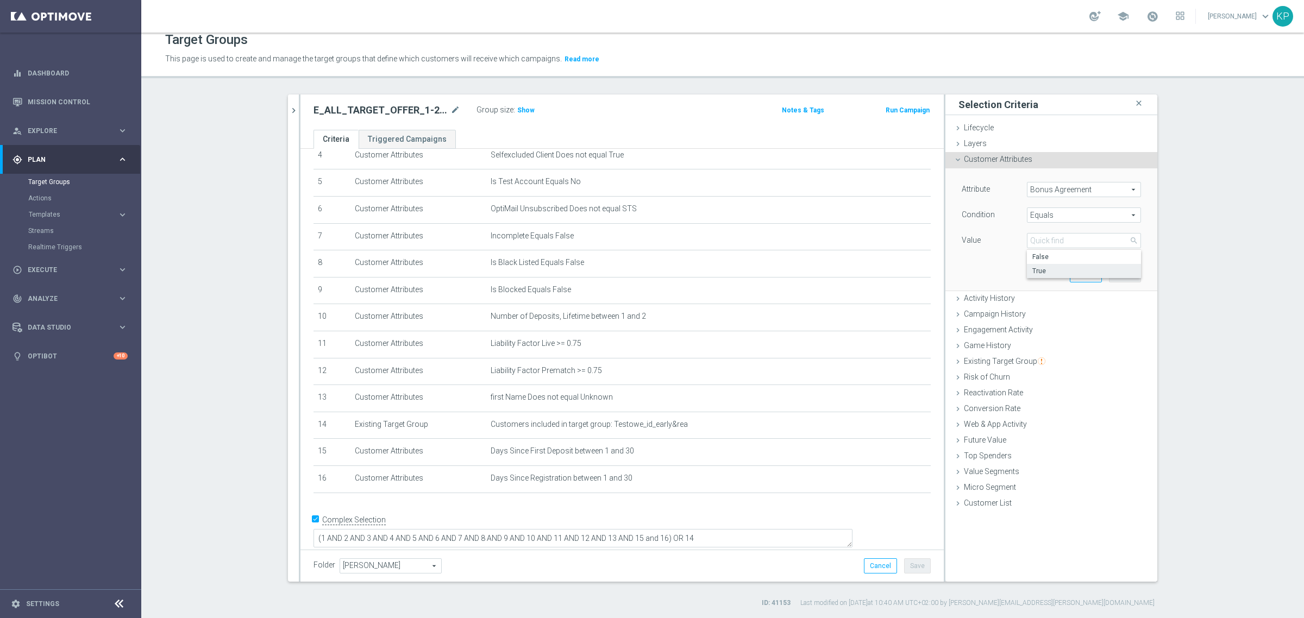
click at [1049, 272] on span "True" at bounding box center [1084, 271] width 103 height 9
type input "True"
click at [1114, 276] on button "Add" at bounding box center [1125, 274] width 32 height 15
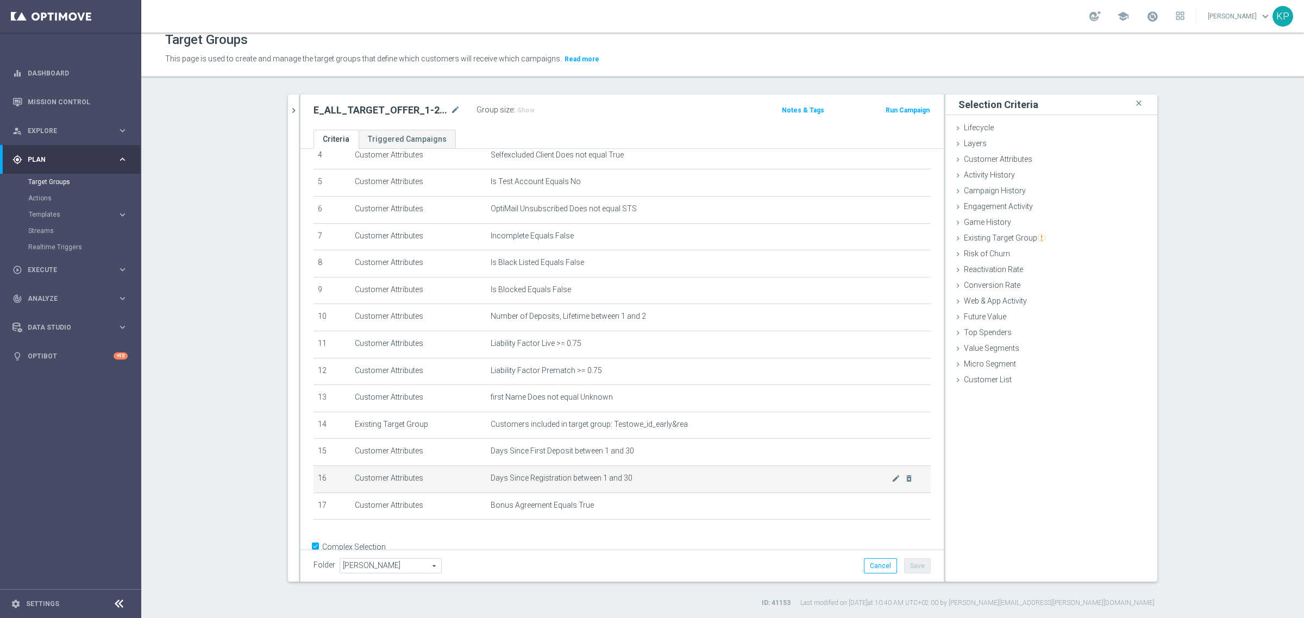
scroll to position [154, 0]
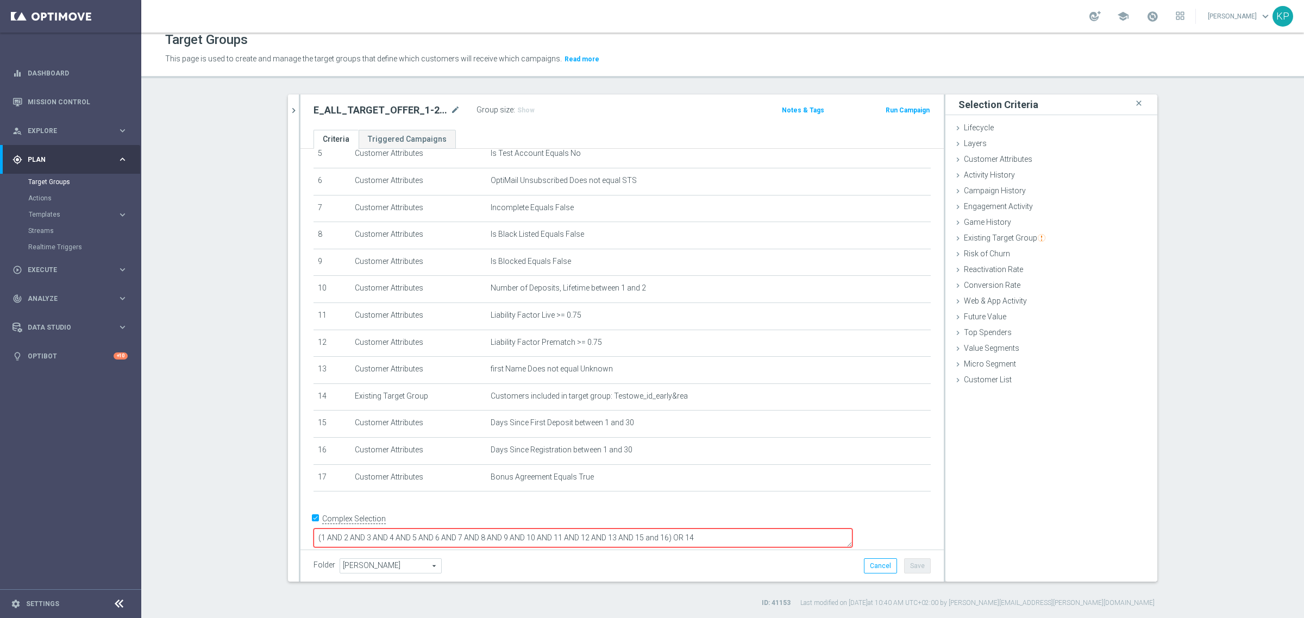
click at [746, 530] on textarea "(1 AND 2 AND 3 AND 4 AND 5 AND 6 AND 7 AND 8 AND 9 AND 10 AND 11 AND 12 AND 13 …" at bounding box center [583, 538] width 539 height 19
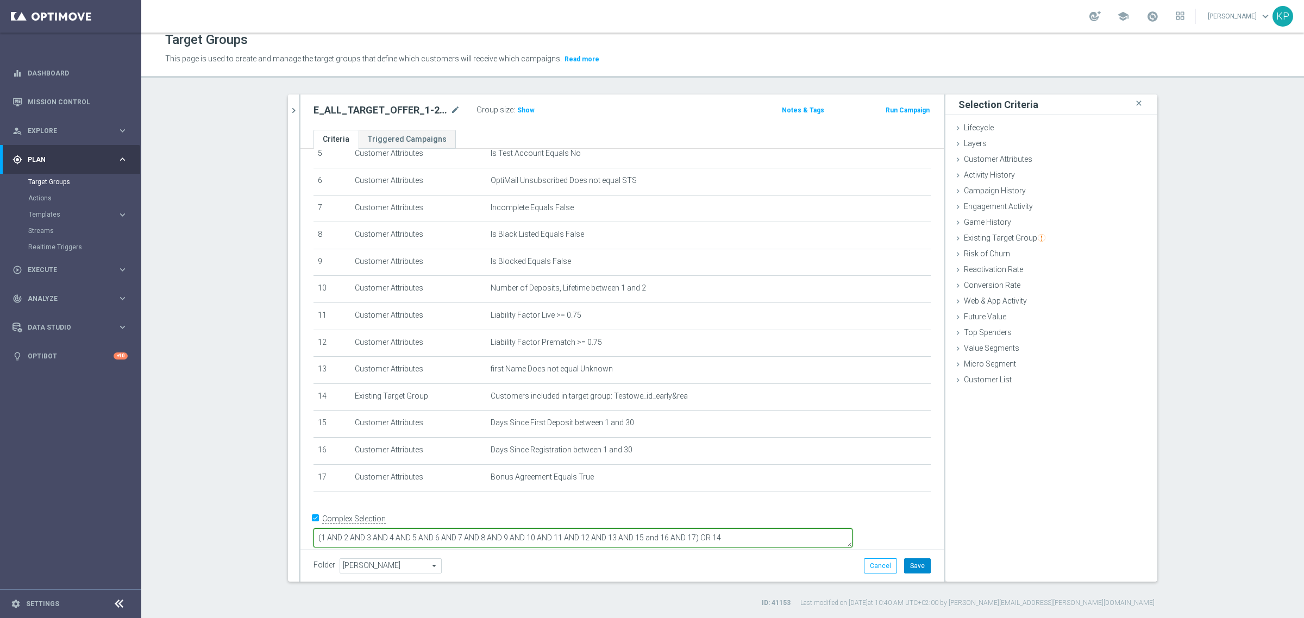
type textarea "(1 AND 2 AND 3 AND 4 AND 5 AND 6 AND 7 AND 8 AND 9 AND 10 AND 11 AND 12 AND 13 …"
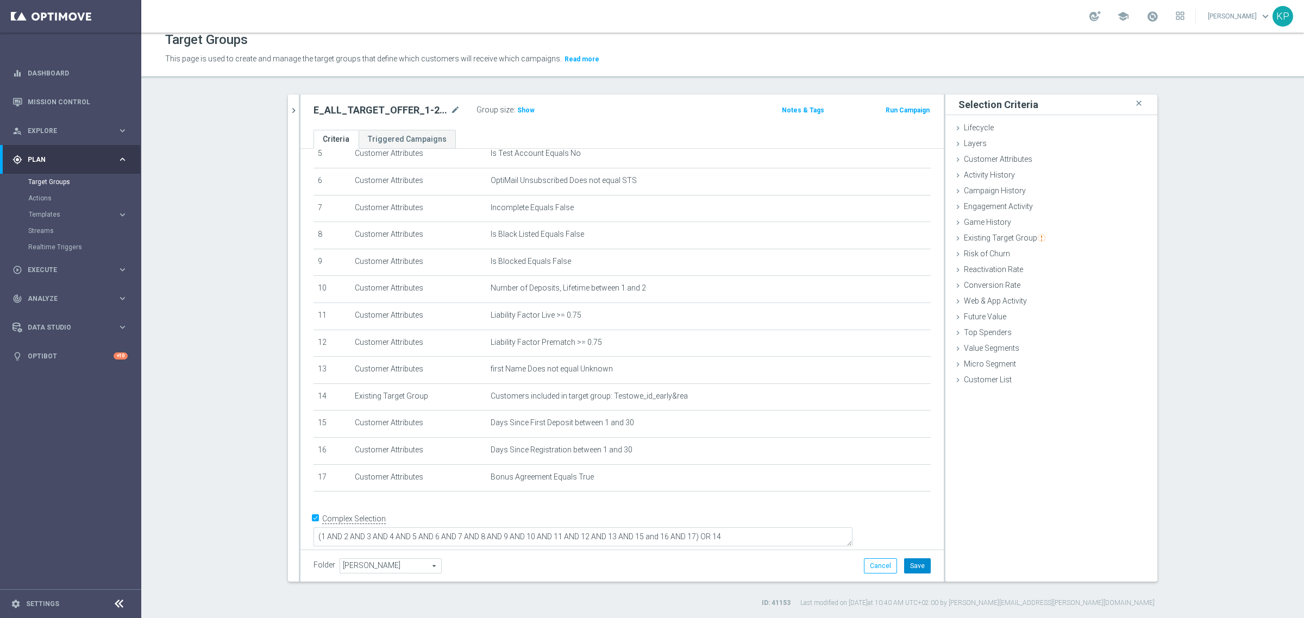
click at [917, 568] on button "Save" at bounding box center [917, 566] width 27 height 15
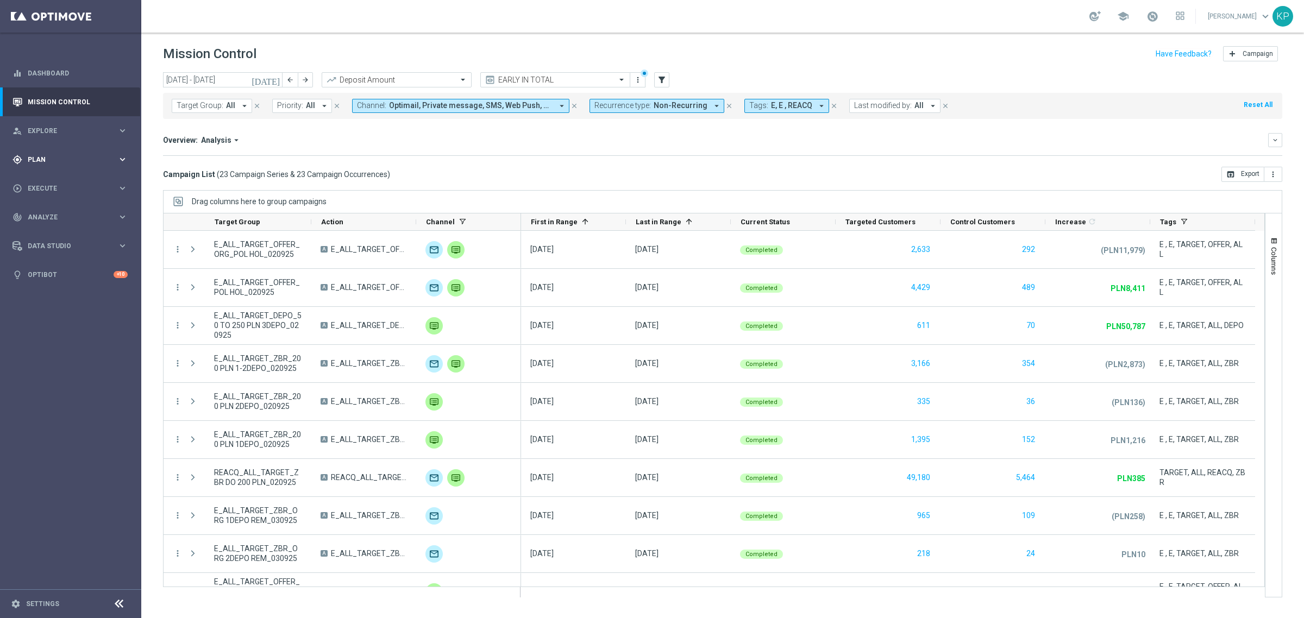
click at [71, 164] on div "gps_fixed Plan" at bounding box center [65, 160] width 105 height 10
click at [59, 183] on link "Target Groups" at bounding box center [70, 182] width 85 height 9
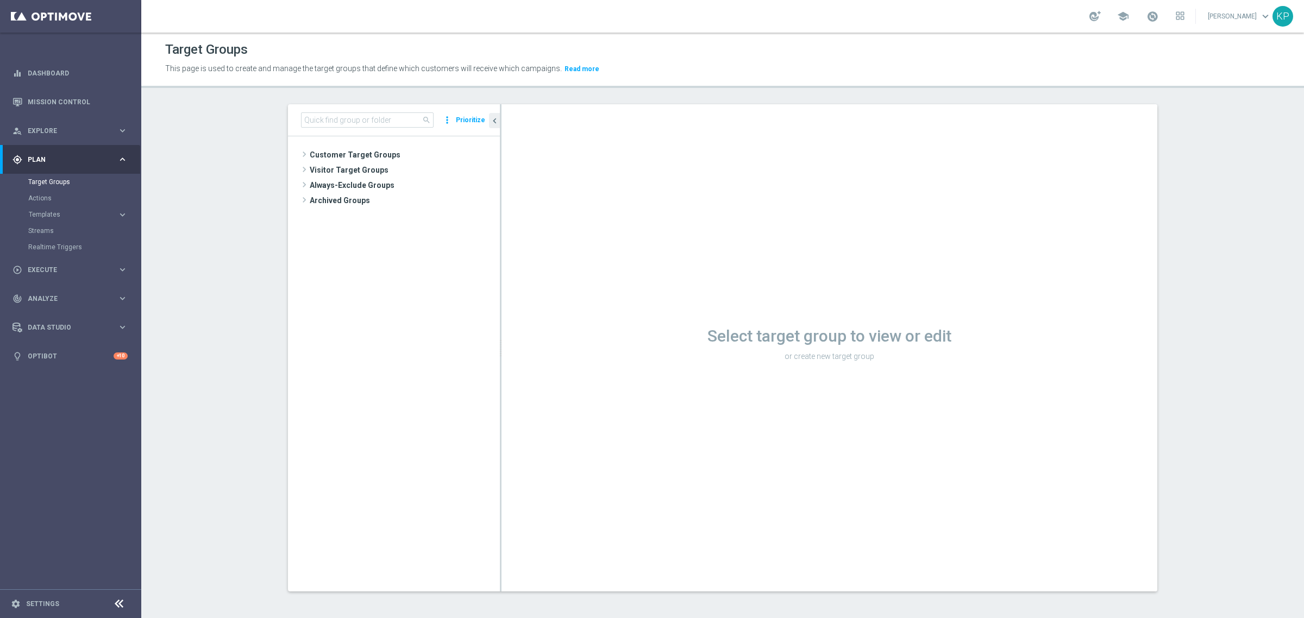
click at [387, 129] on div "search more_vert Prioritize" at bounding box center [394, 120] width 212 height 32
click at [387, 123] on input at bounding box center [367, 120] width 133 height 15
paste input "E_ALL_TARGET_OFFER_1-2DEPO WO POLKAT_150925"
type input "E_ALL_TARGET_OFFER_1-2DEPO WO POLKAT_150925"
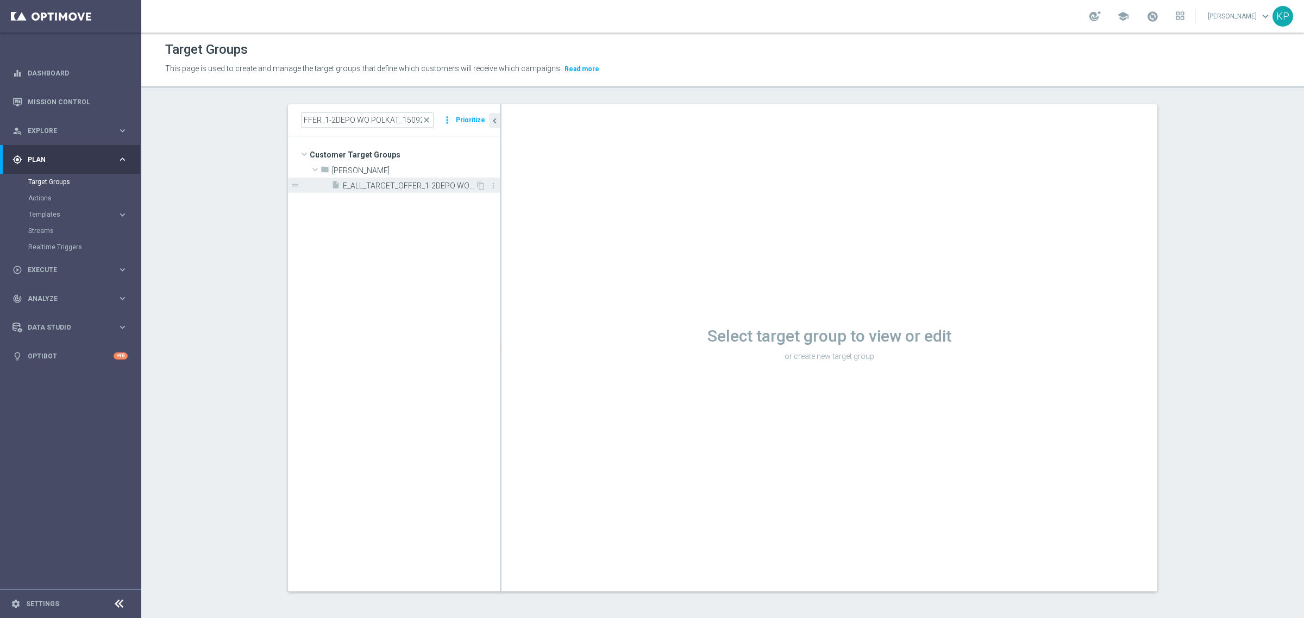
click at [426, 180] on div "insert_drive_file E_ALL_TARGET_OFFER_1-2DEPO WO POLKAT_150925" at bounding box center [404, 185] width 144 height 15
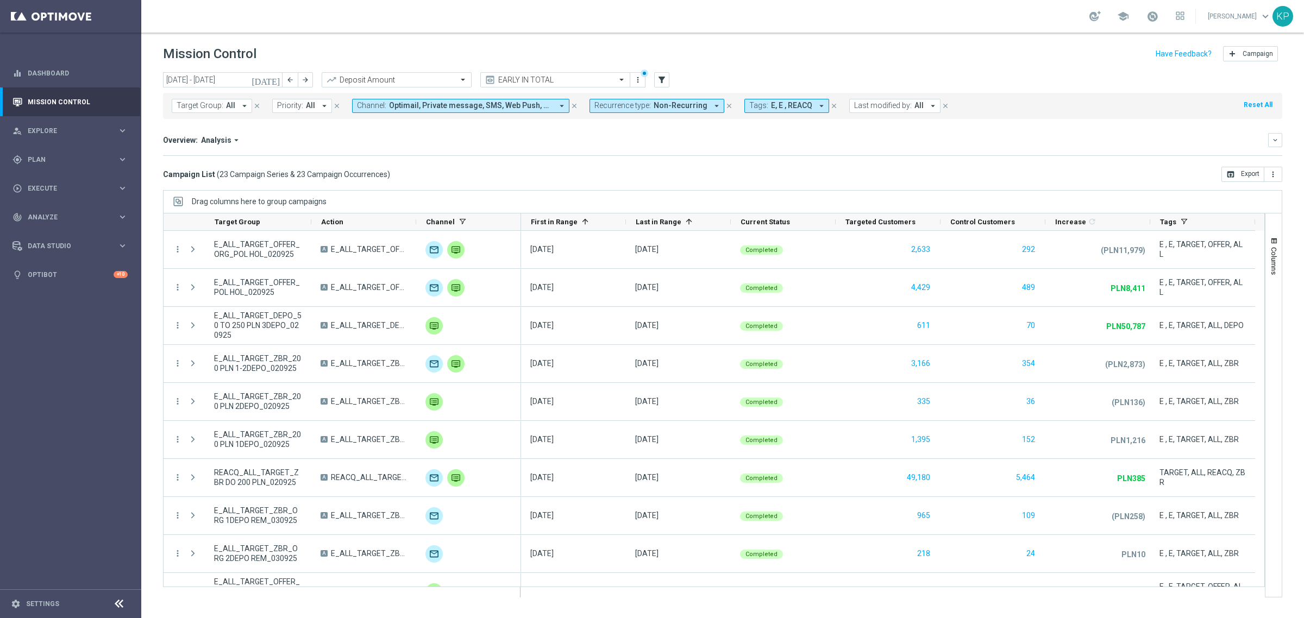
click at [547, 180] on div "Campaign List ( 23 Campaign Series & 23 Campaign Occurrences ) open_in_browser …" at bounding box center [723, 174] width 1120 height 15
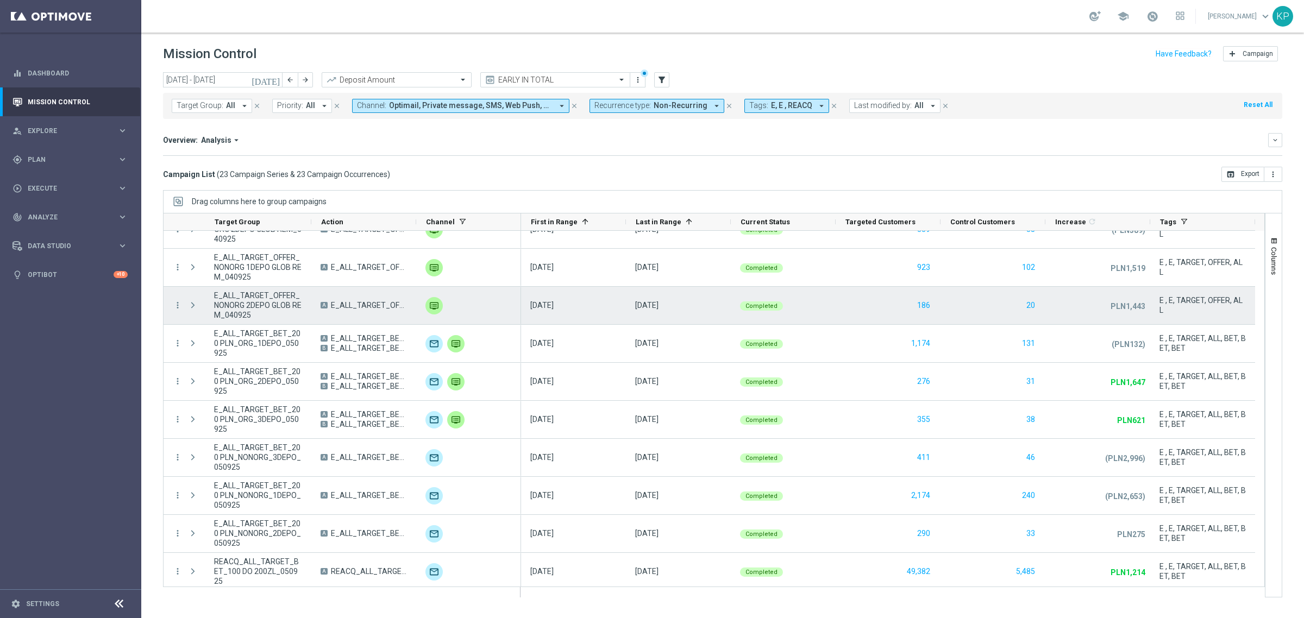
scroll to position [520, 0]
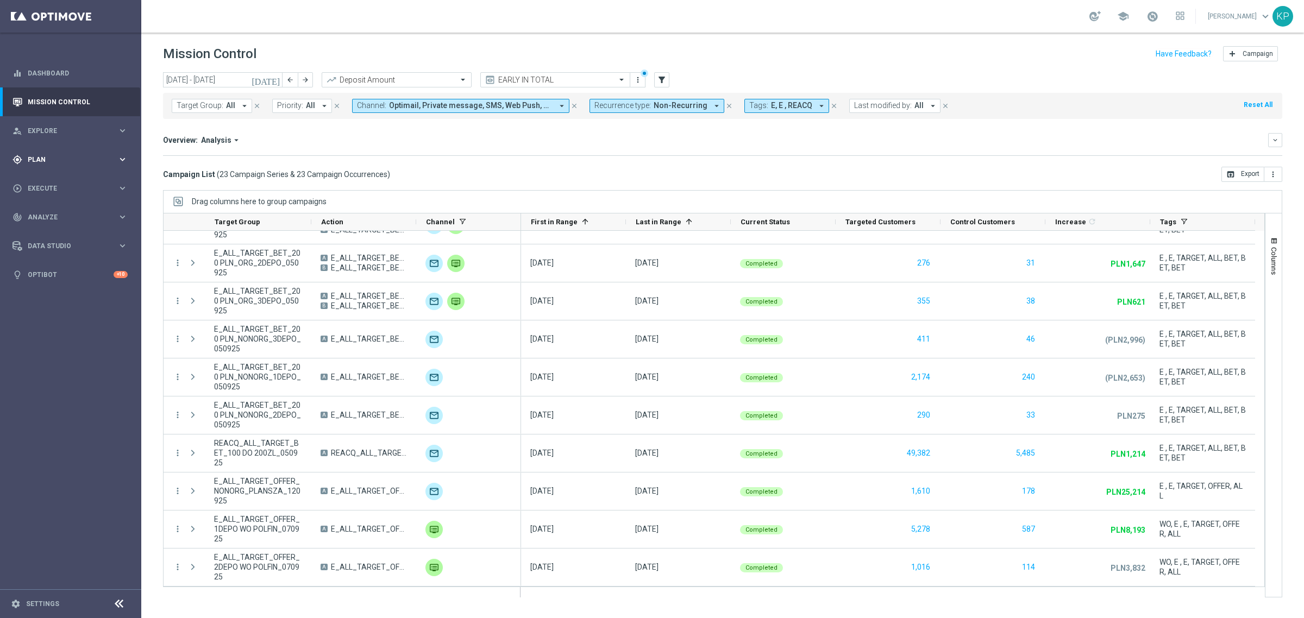
drag, startPoint x: 86, startPoint y: 158, endPoint x: 86, endPoint y: 167, distance: 9.2
click at [86, 158] on span "Plan" at bounding box center [73, 160] width 90 height 7
click at [70, 178] on link "Target Groups" at bounding box center [70, 182] width 85 height 9
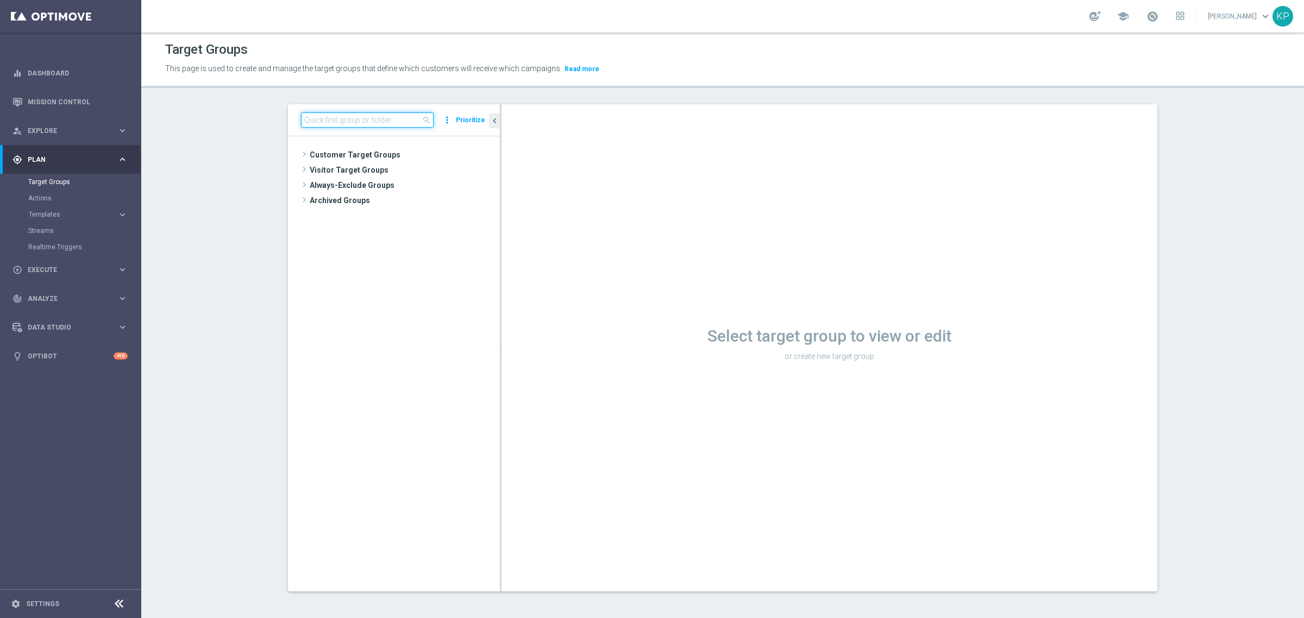
click at [336, 118] on input at bounding box center [367, 120] width 133 height 15
paste input "E_ALL_TARGET_OFFER_1-2DEPO WO POLKAT_150925"
type input "E_ALL_TARGET_OFFER_1-2DEPO WO POLKAT_150925"
click at [371, 189] on span "E_ALL_TARGET_OFFER_1-2DEPO WO POLKAT_150925" at bounding box center [409, 186] width 133 height 9
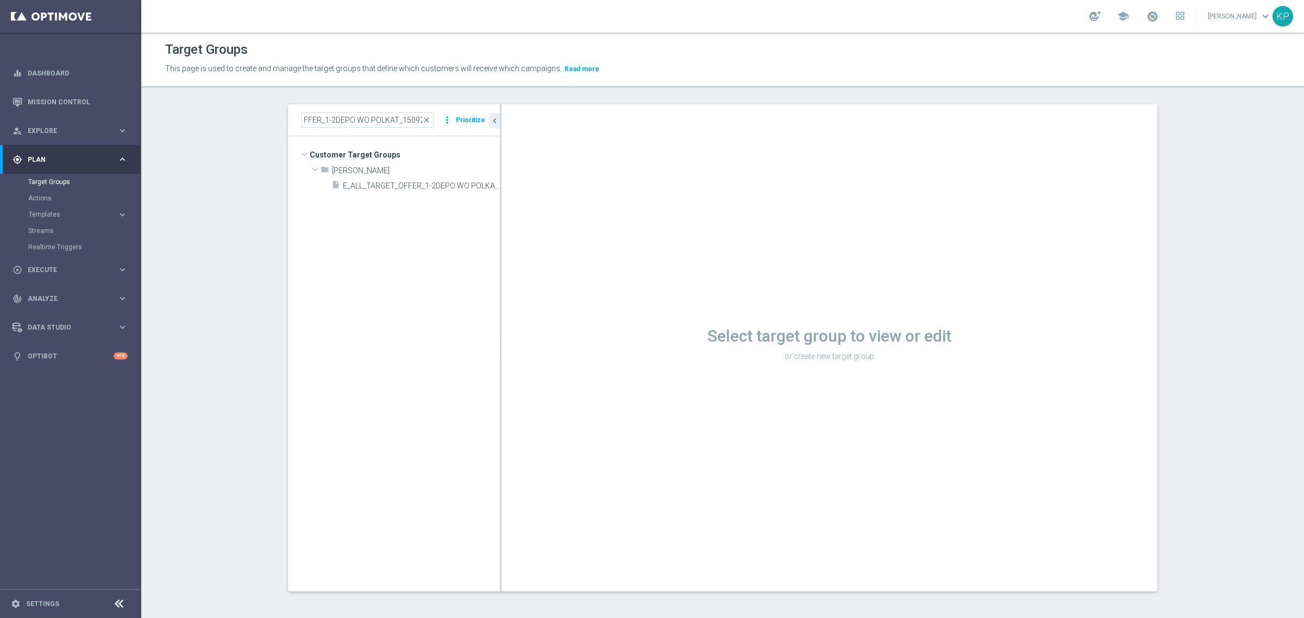
scroll to position [0, 0]
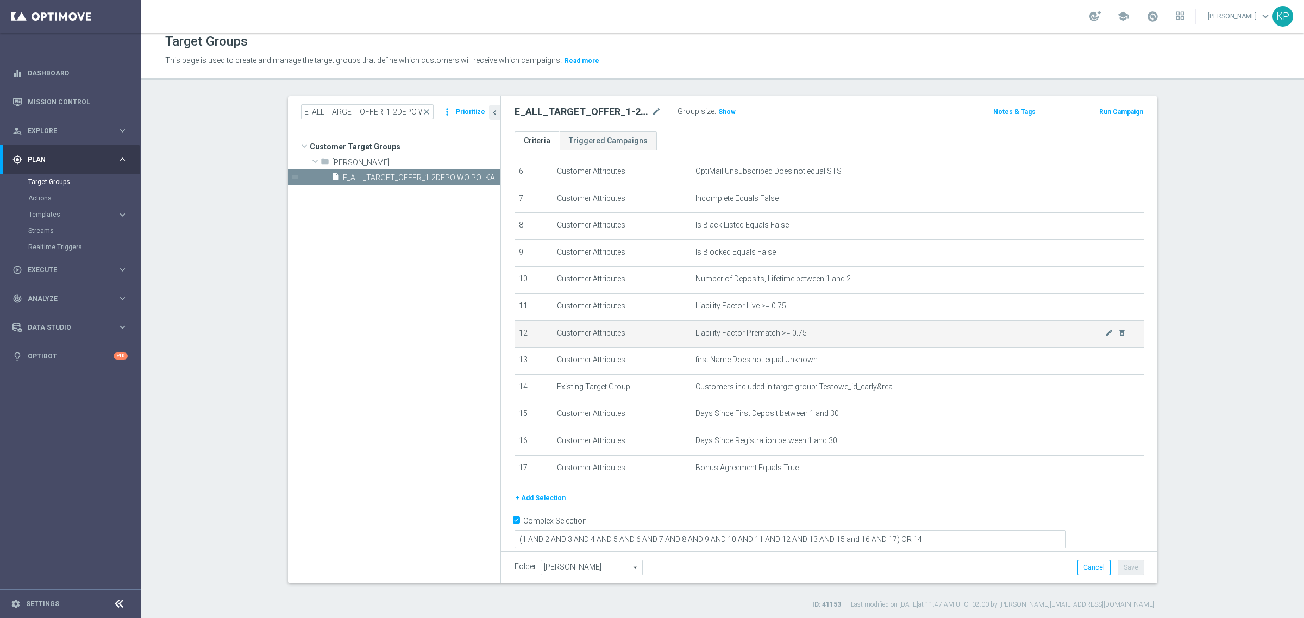
scroll to position [10, 0]
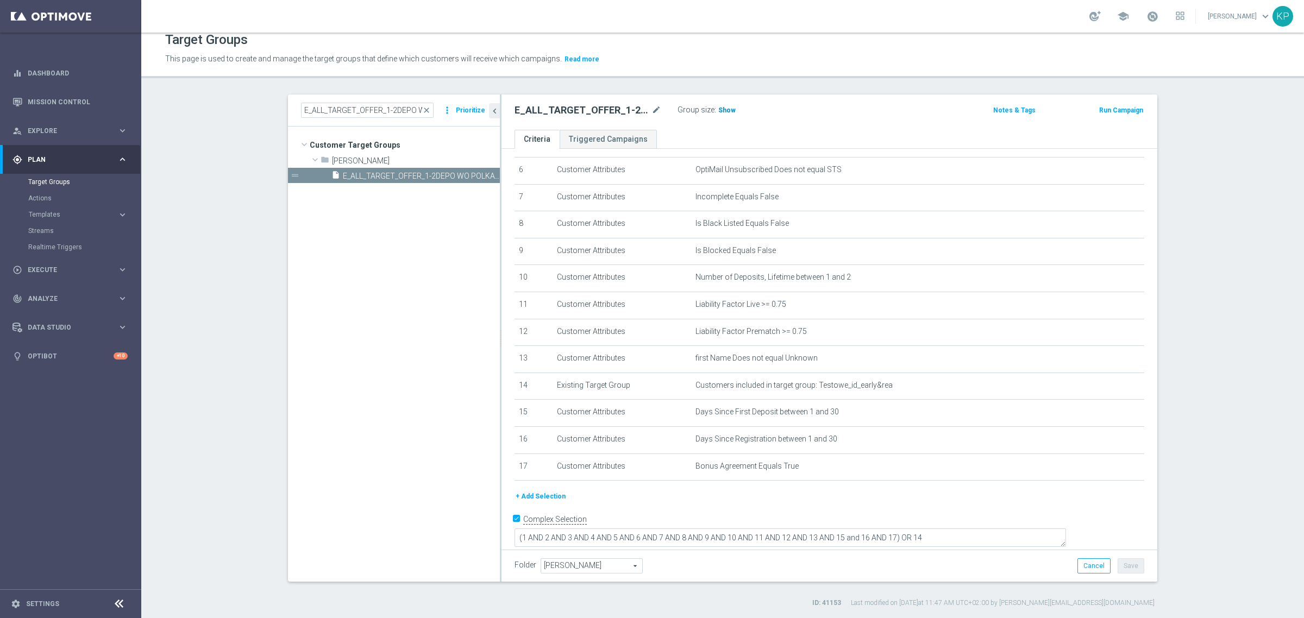
click at [718, 109] on span "Show" at bounding box center [726, 111] width 17 height 8
click at [702, 123] on div "E_ALL_TARGET_OFFER_1-2DEPO WO POLKAT_150925 mode_edit Group size : Show Calcula…" at bounding box center [830, 112] width 656 height 35
click at [692, 132] on ul "Criteria Triggered Campaigns" at bounding box center [830, 139] width 656 height 19
click at [379, 79] on div "Target Groups This page is used to create and manage the target groups that def…" at bounding box center [722, 326] width 1163 height 586
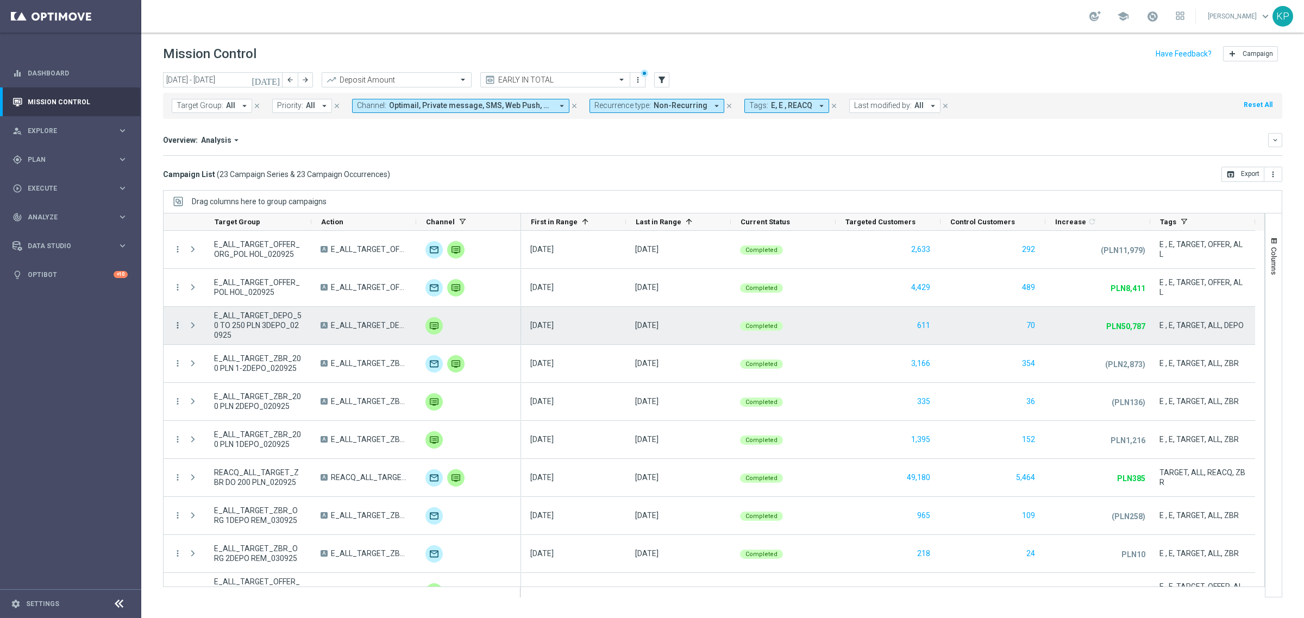
click at [177, 325] on icon "more_vert" at bounding box center [178, 326] width 10 height 10
click at [215, 346] on span "Campaign Metrics" at bounding box center [227, 349] width 57 height 8
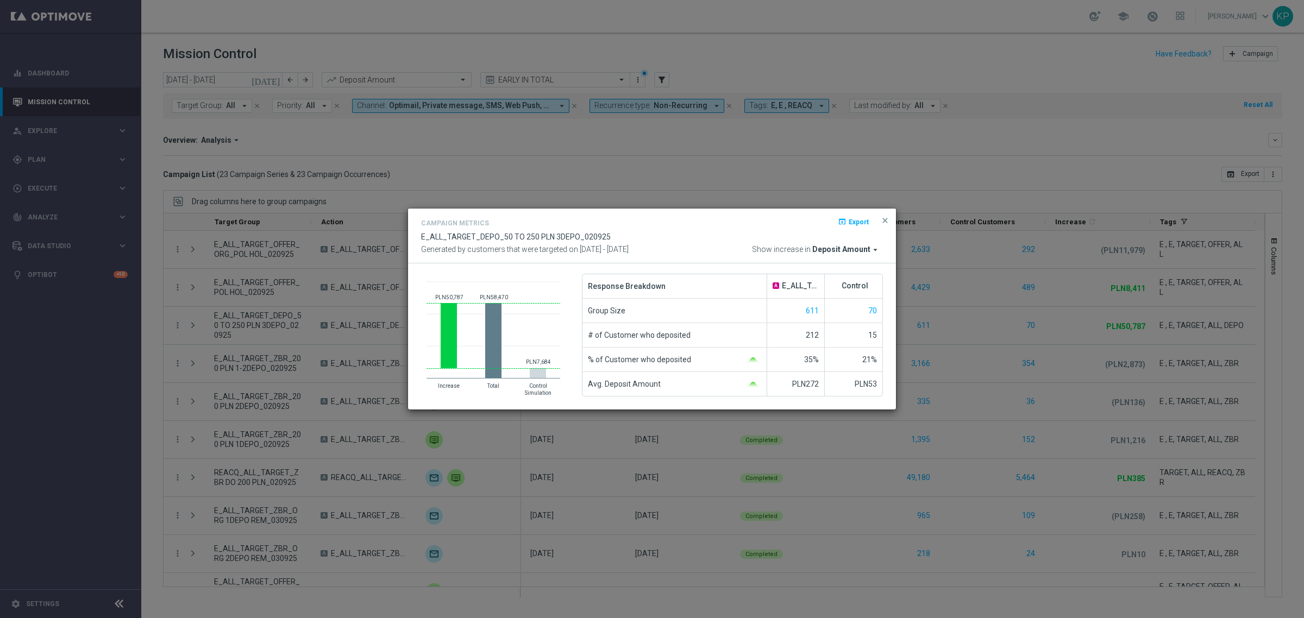
click at [993, 261] on modal-container "Campaign Metrics open_in_browser Export E_ALL_TARGET_DEPO_50 TO 250 PLN 3DEPO_0…" at bounding box center [652, 309] width 1304 height 618
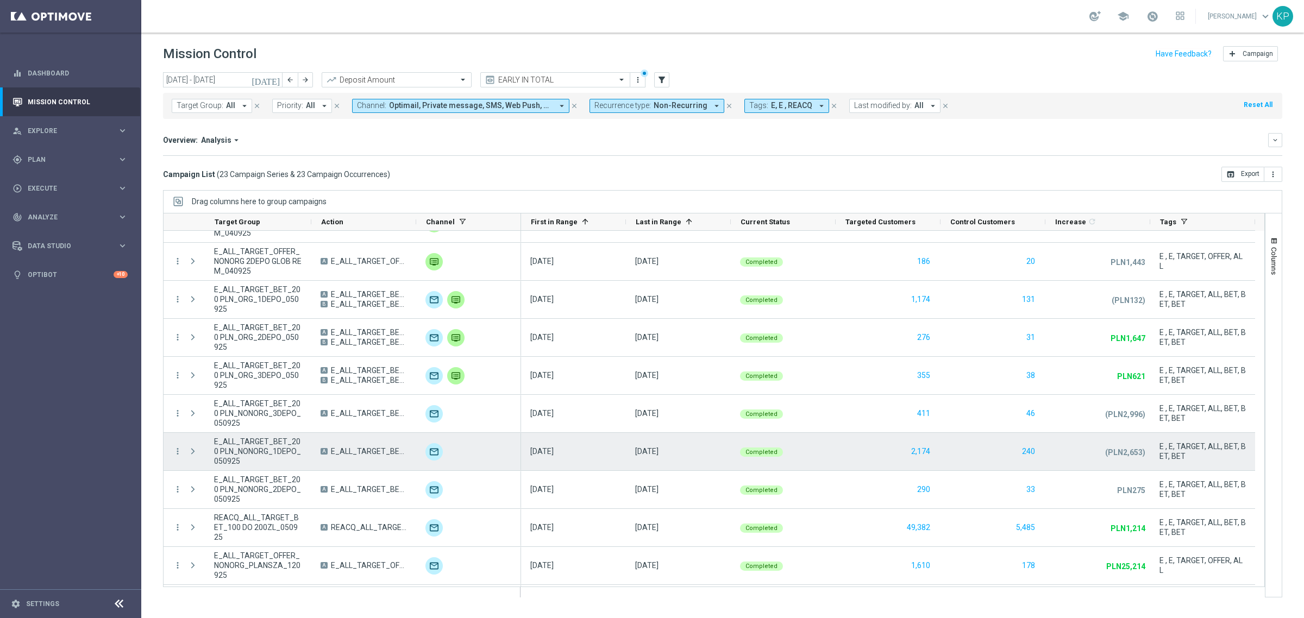
scroll to position [520, 0]
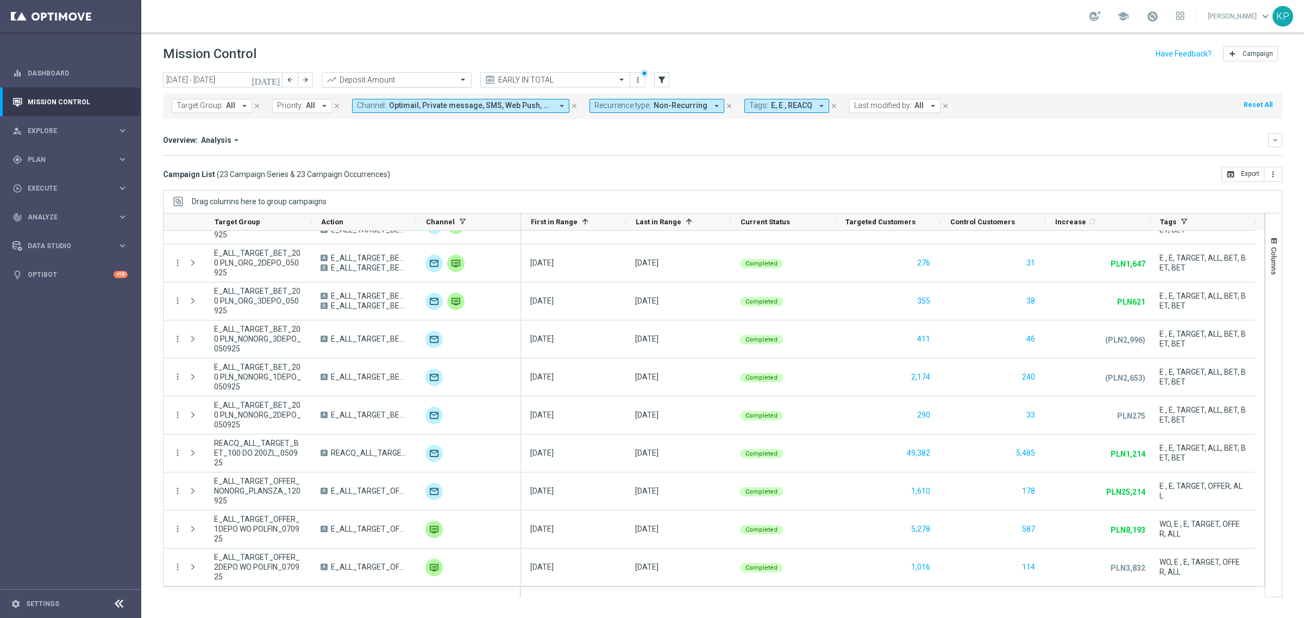
drag, startPoint x: 305, startPoint y: 79, endPoint x: 373, endPoint y: 80, distance: 67.9
click at [305, 79] on icon "arrow_forward" at bounding box center [306, 80] width 8 height 8
type input "[DATE] - [DATE]"
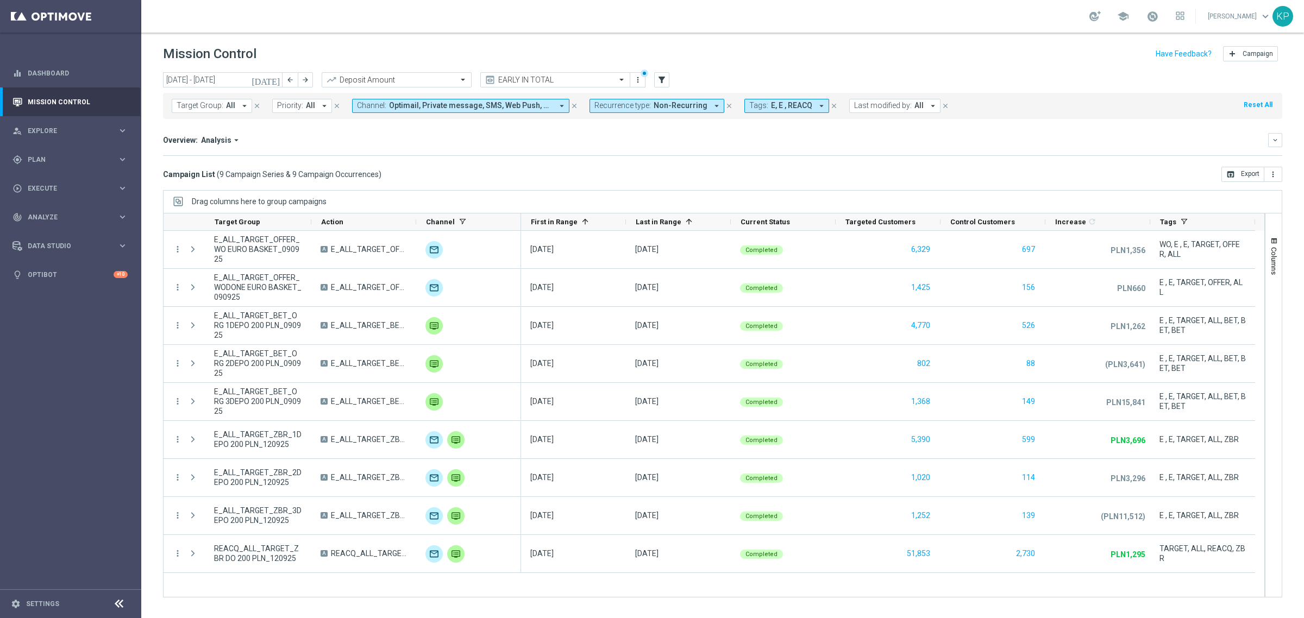
scroll to position [0, 0]
click at [1273, 255] on span "Columns" at bounding box center [1274, 261] width 9 height 28
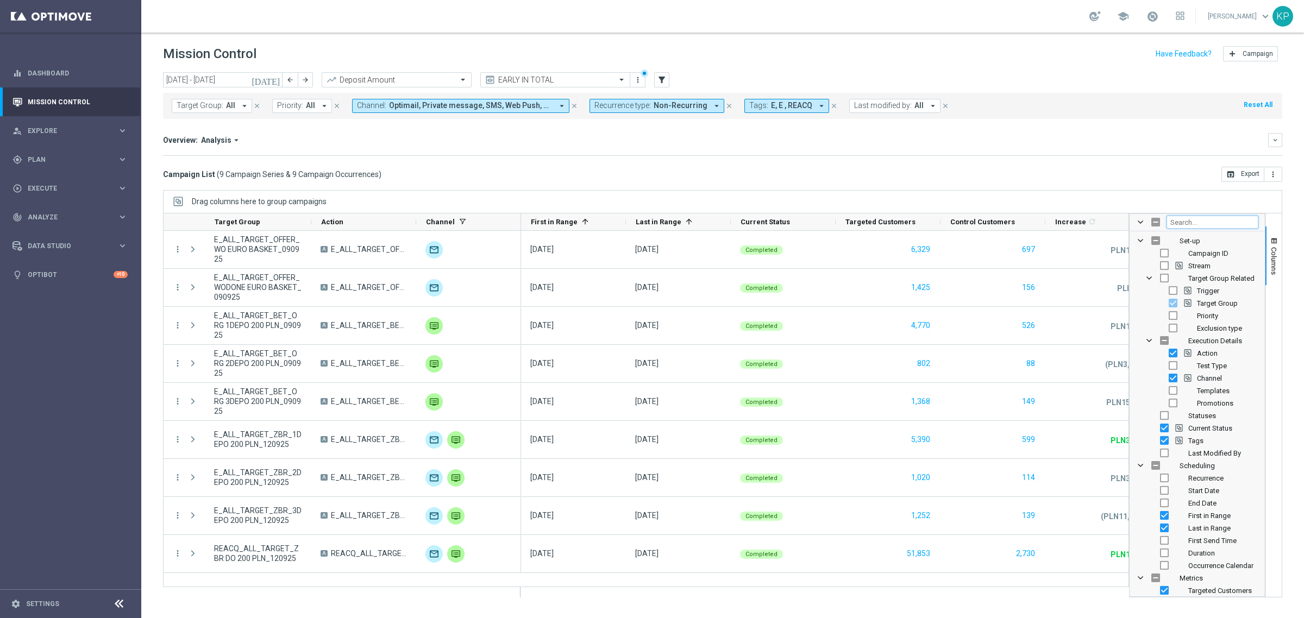
click at [1203, 227] on input "Filter Columns Input" at bounding box center [1213, 222] width 92 height 13
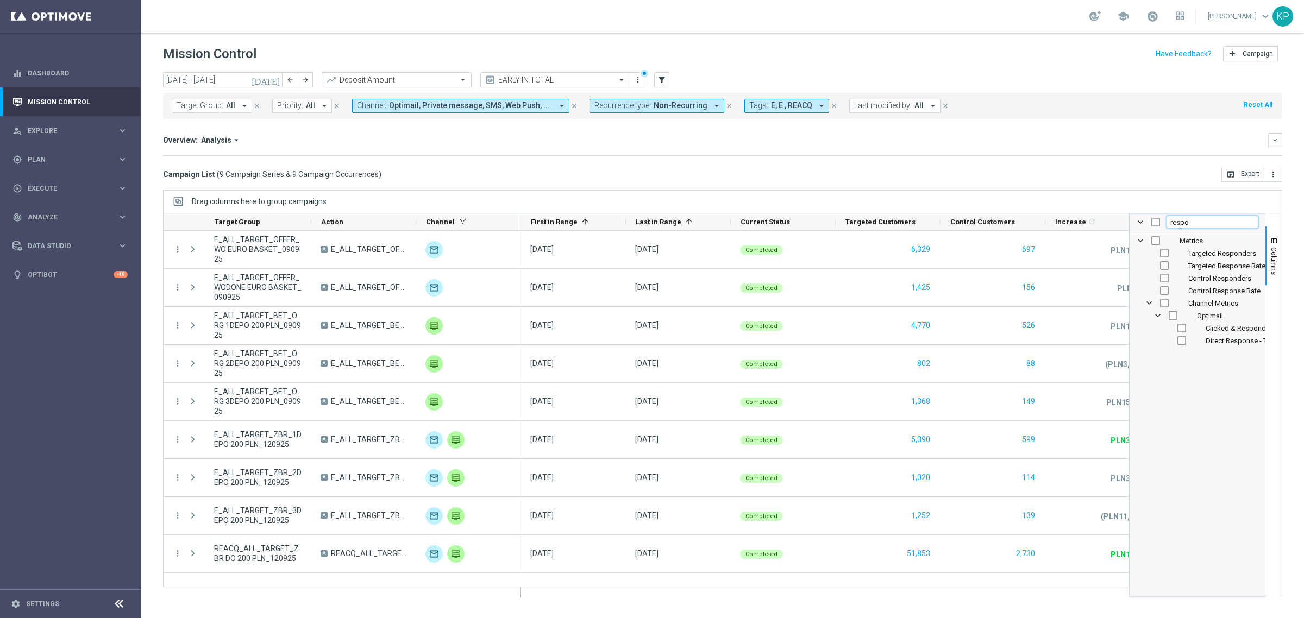
type input "respo"
click at [1165, 254] on input "Press SPACE to toggle visibility (hidden)" at bounding box center [1164, 253] width 9 height 9
checkbox input "true"
checkbox input "false"
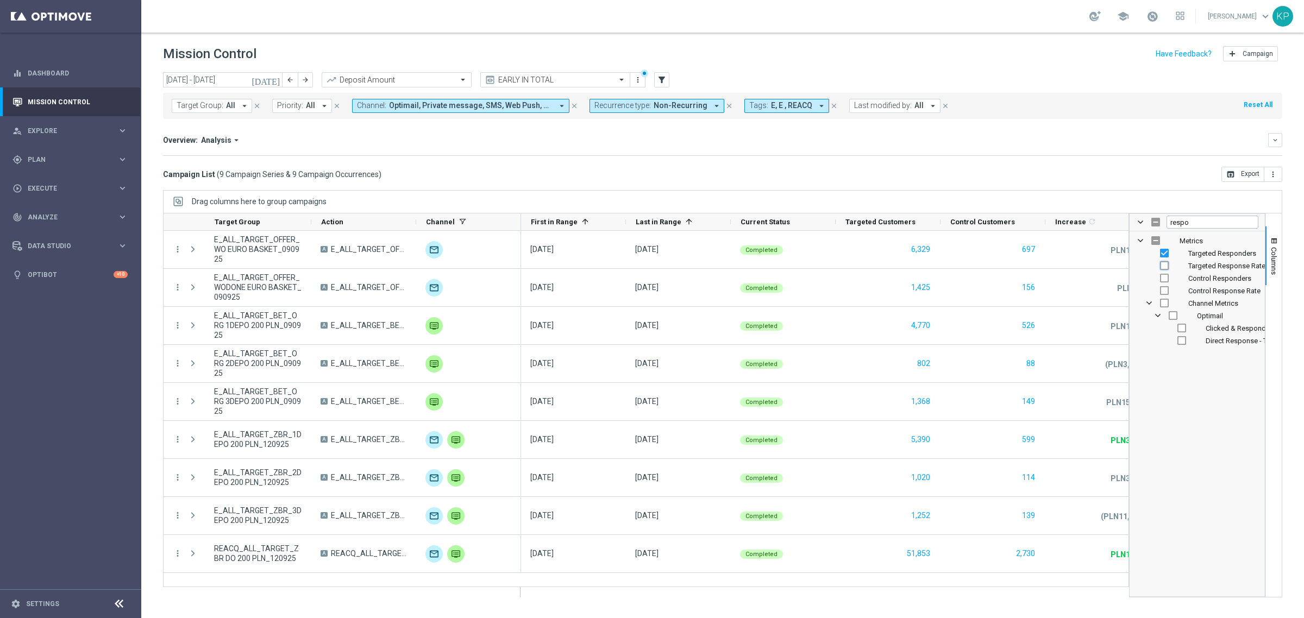
click at [1165, 263] on input "Press SPACE to toggle visibility (hidden)" at bounding box center [1164, 265] width 9 height 9
checkbox input "true"
click at [1270, 265] on span "Columns" at bounding box center [1274, 261] width 9 height 28
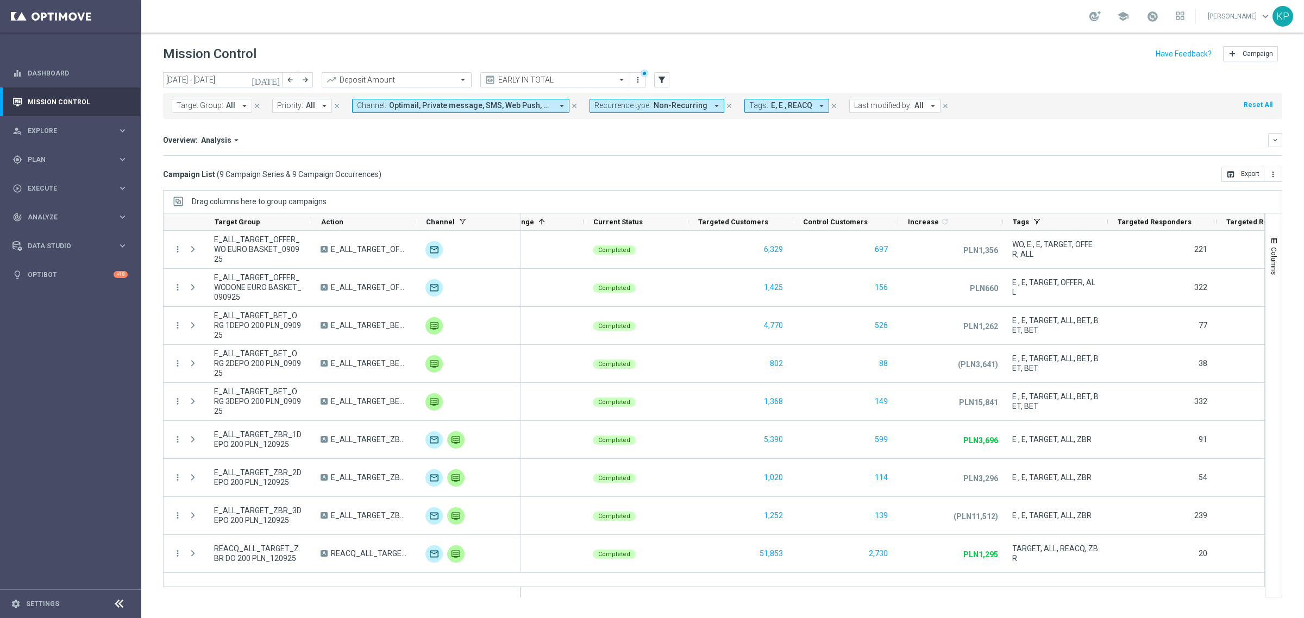
scroll to position [0, 207]
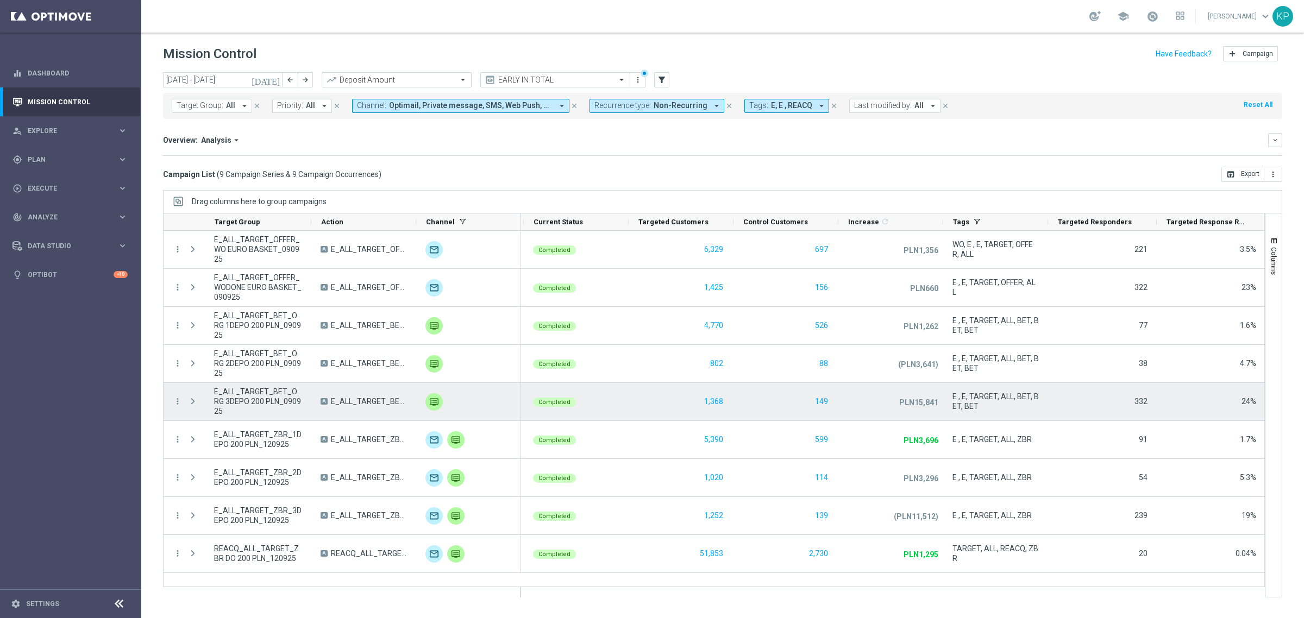
click at [309, 417] on div "E_ALL_TARGET_BET_ORG 3DEPO 200 PLN_090925" at bounding box center [258, 402] width 107 height 38
